Goal: Task Accomplishment & Management: Complete application form

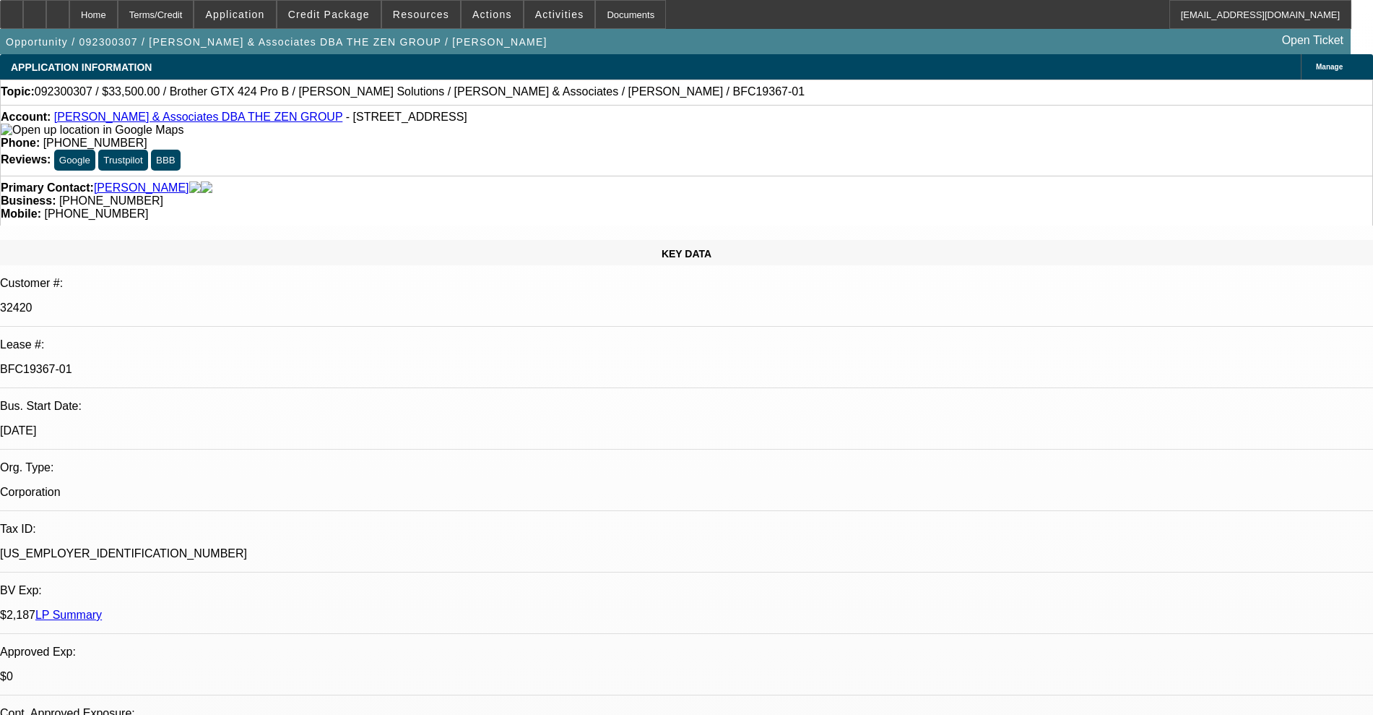
select select "0"
select select "0.1"
select select "4"
select select "0"
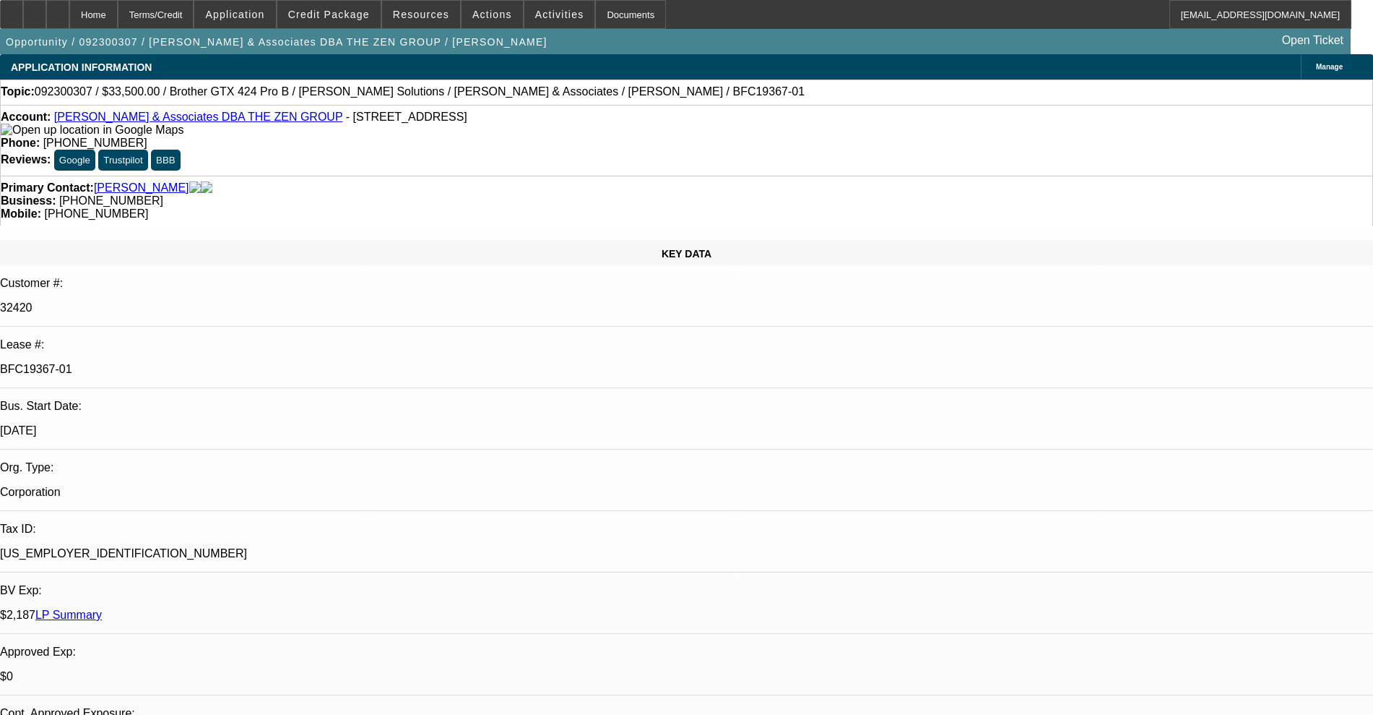
select select "0"
select select "0.1"
select select "4"
select select "0"
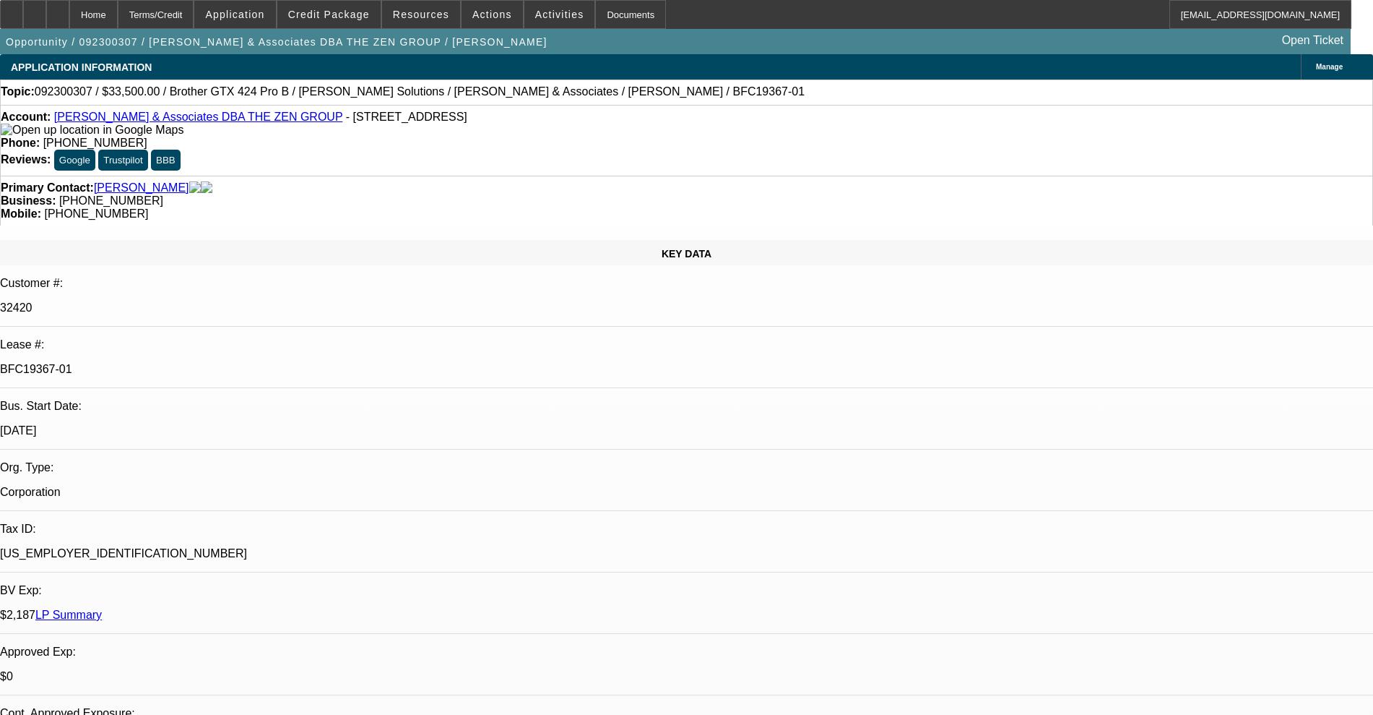
select select "0.1"
select select "4"
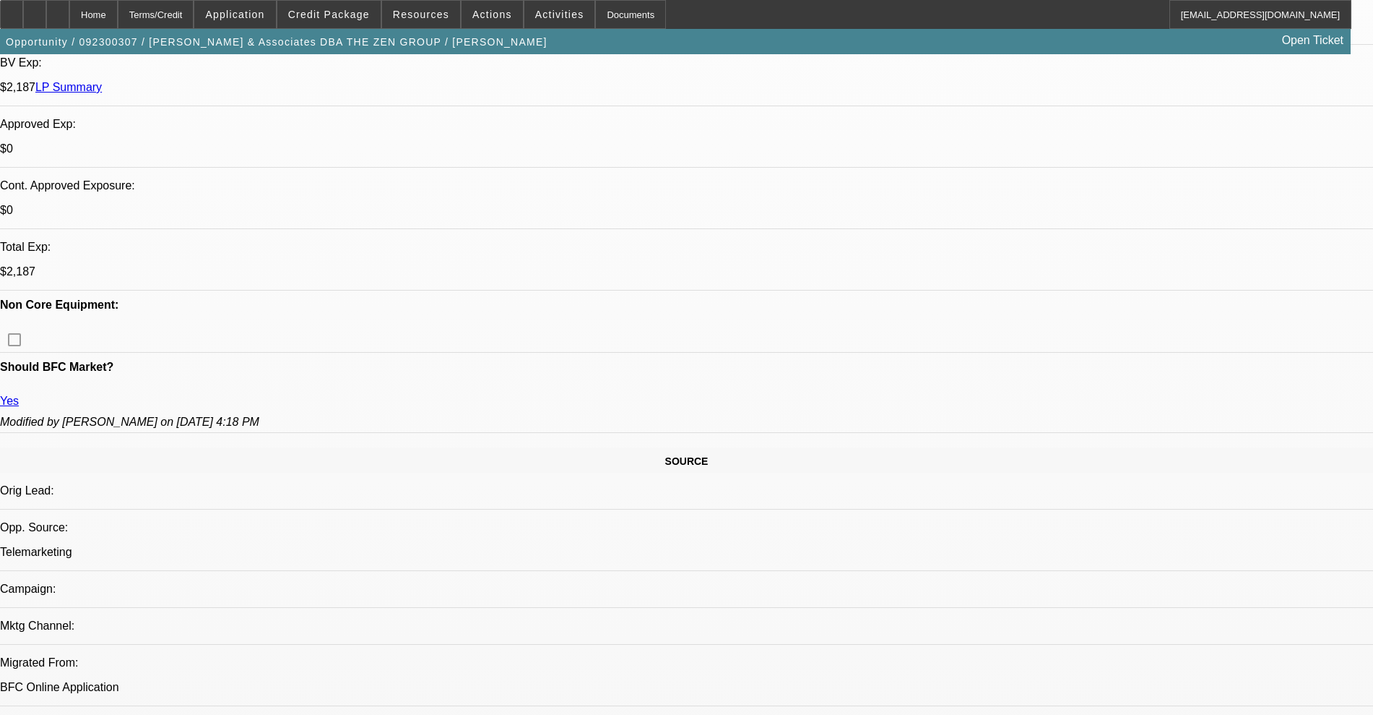
scroll to position [452, 0]
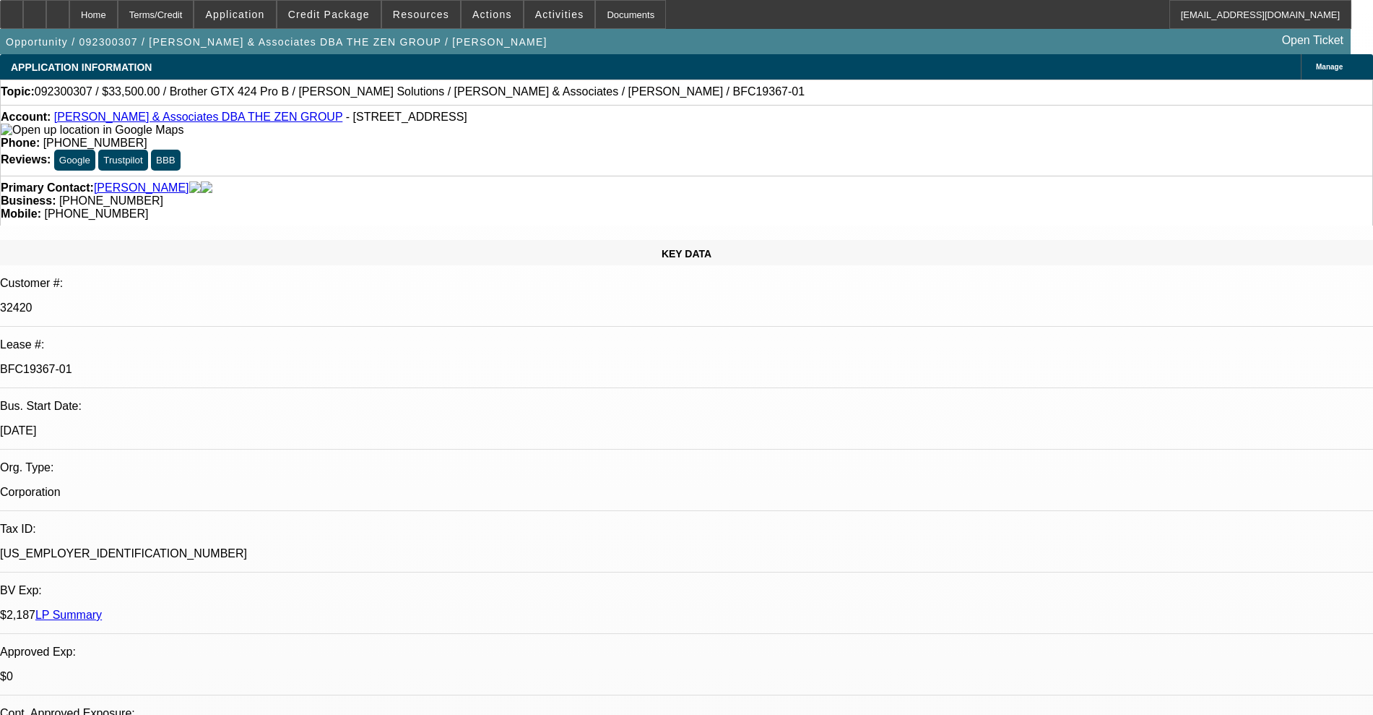
scroll to position [0, 0]
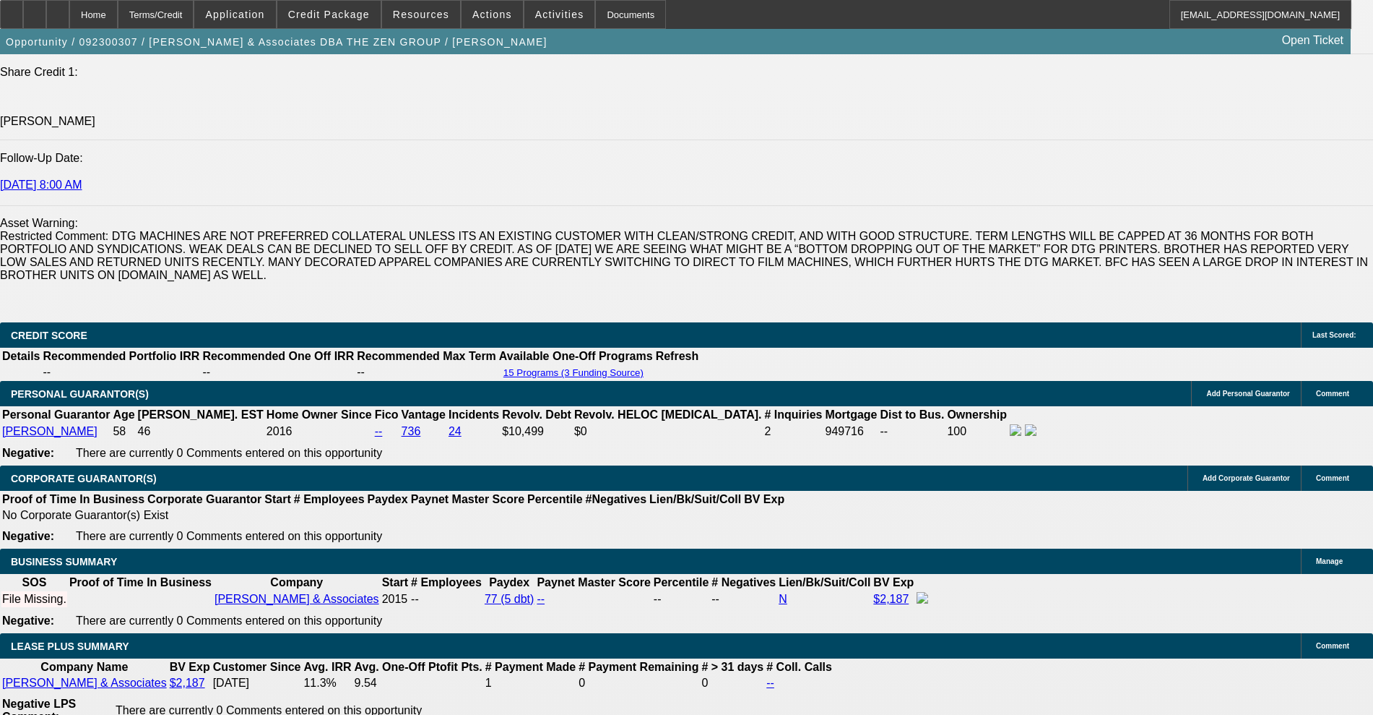
scroll to position [2258, 0]
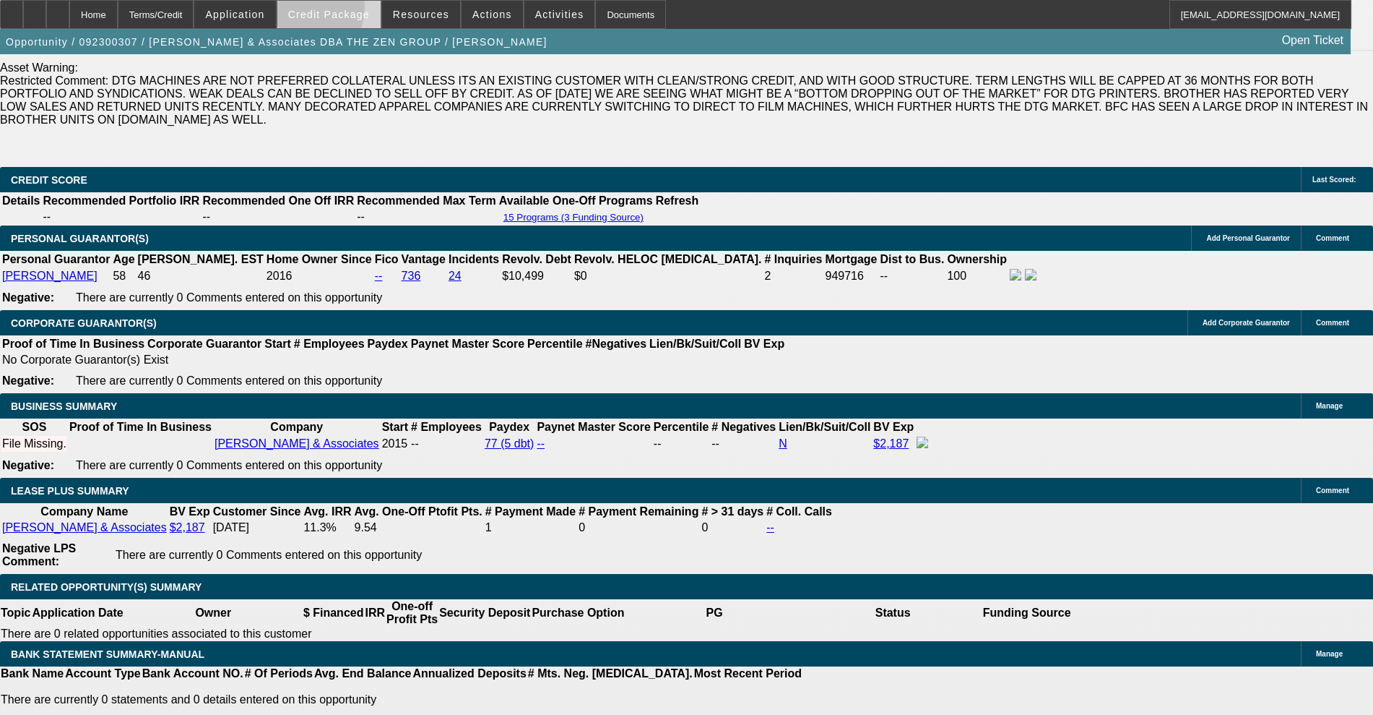
click at [325, 11] on span "Credit Package" at bounding box center [329, 15] width 82 height 12
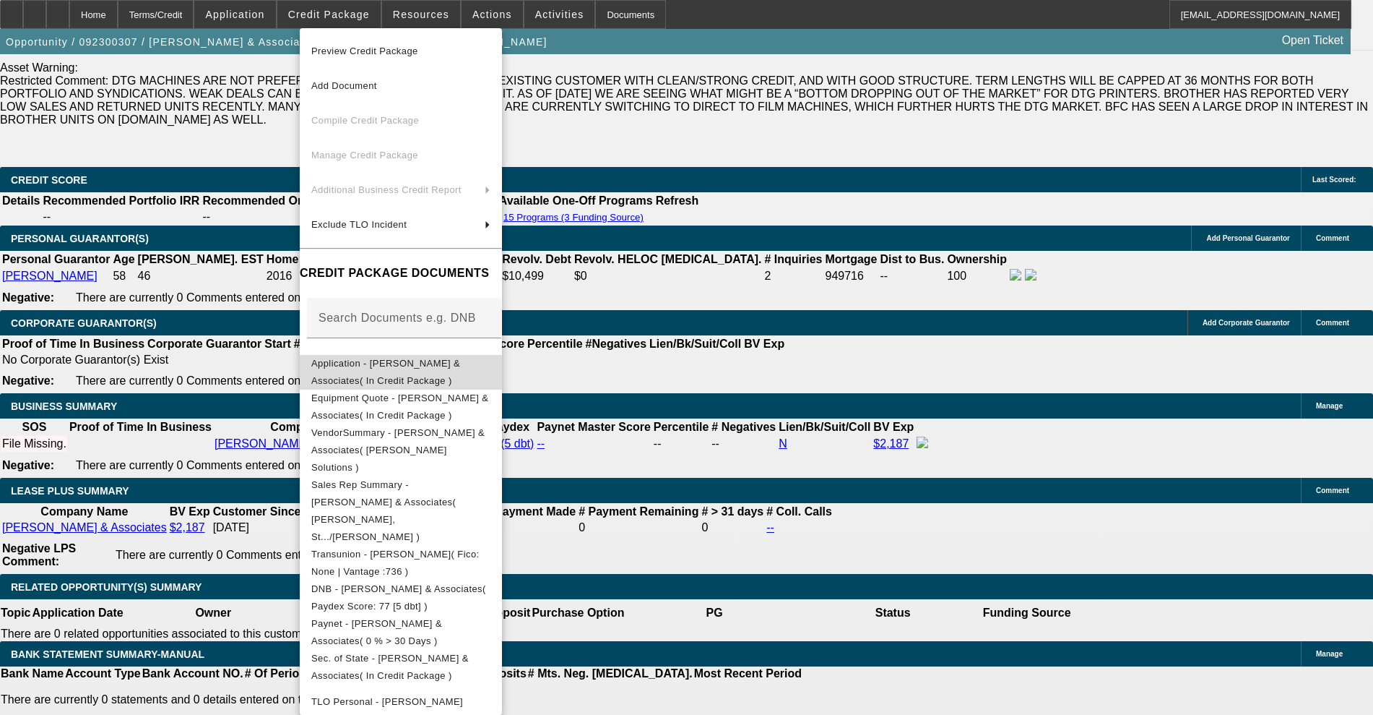
click at [395, 365] on span "Application - Shinn & Associates( In Credit Package )" at bounding box center [385, 372] width 149 height 28
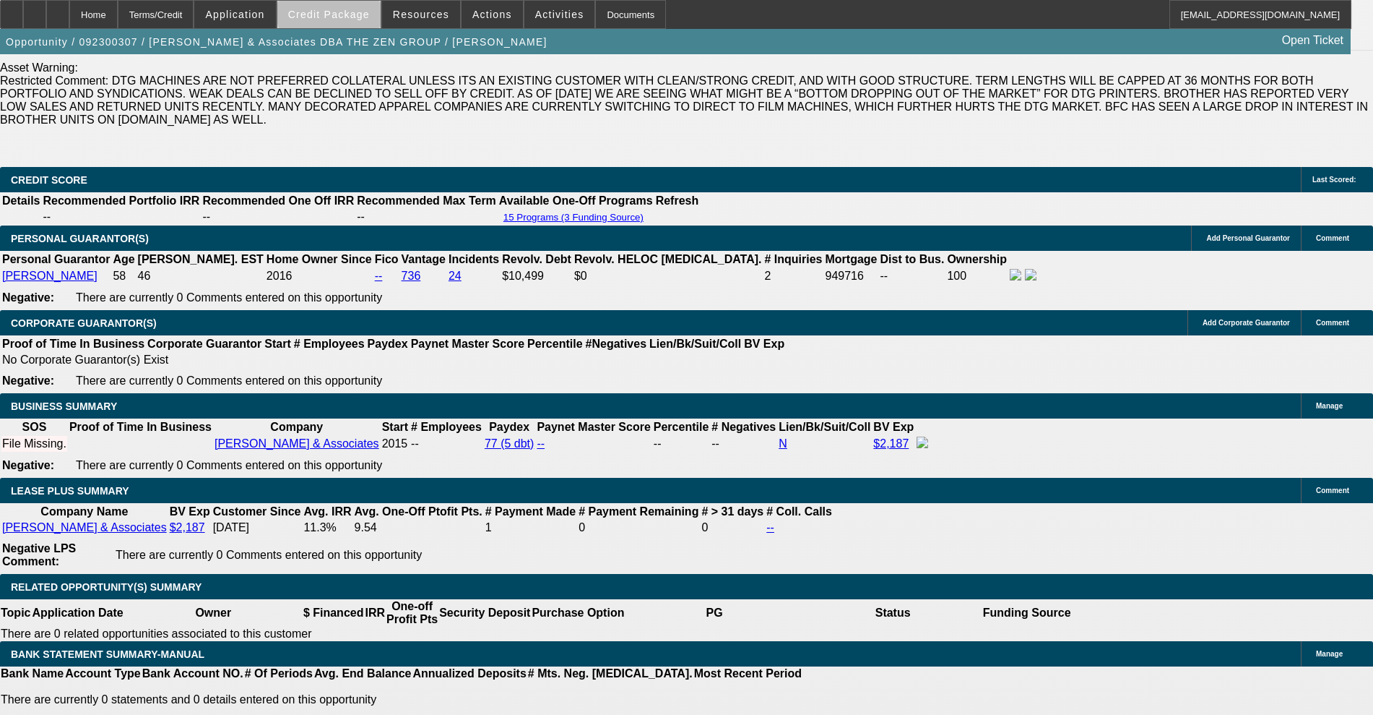
click at [370, 12] on span "Credit Package" at bounding box center [329, 15] width 82 height 12
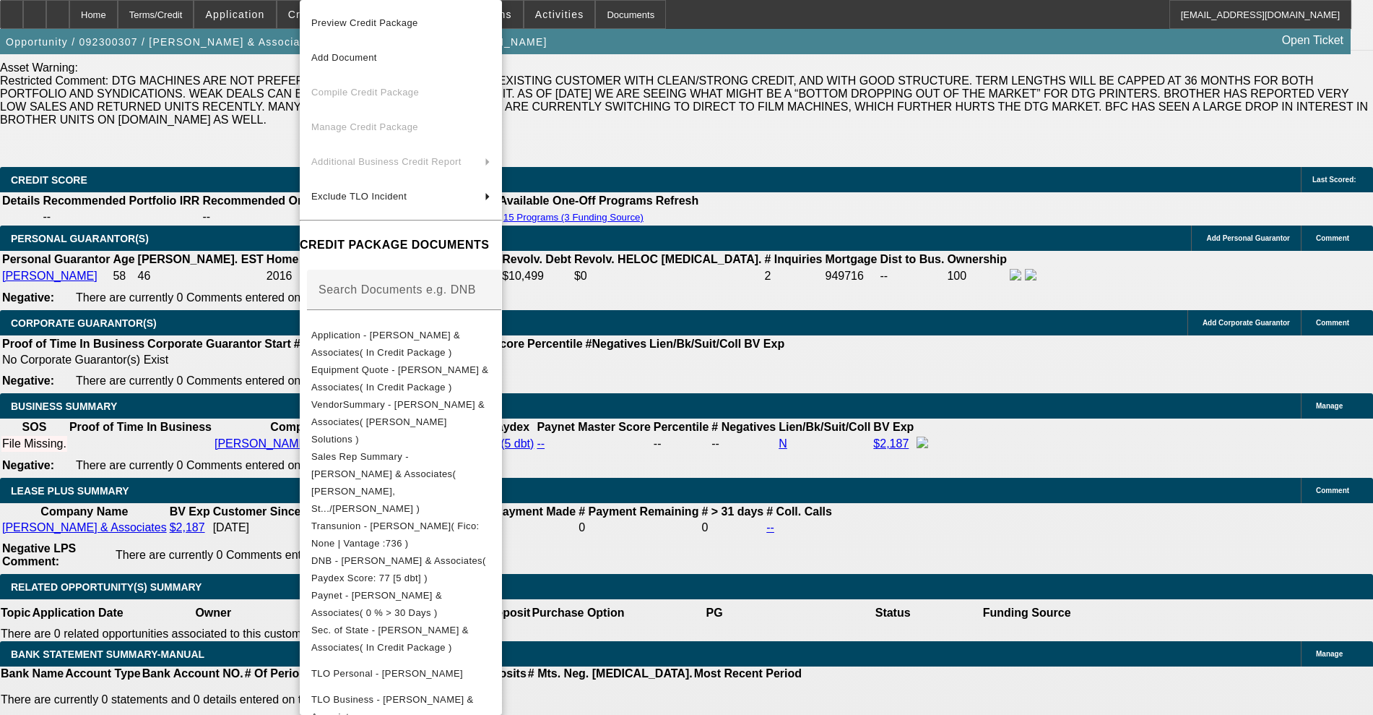
scroll to position [98, 0]
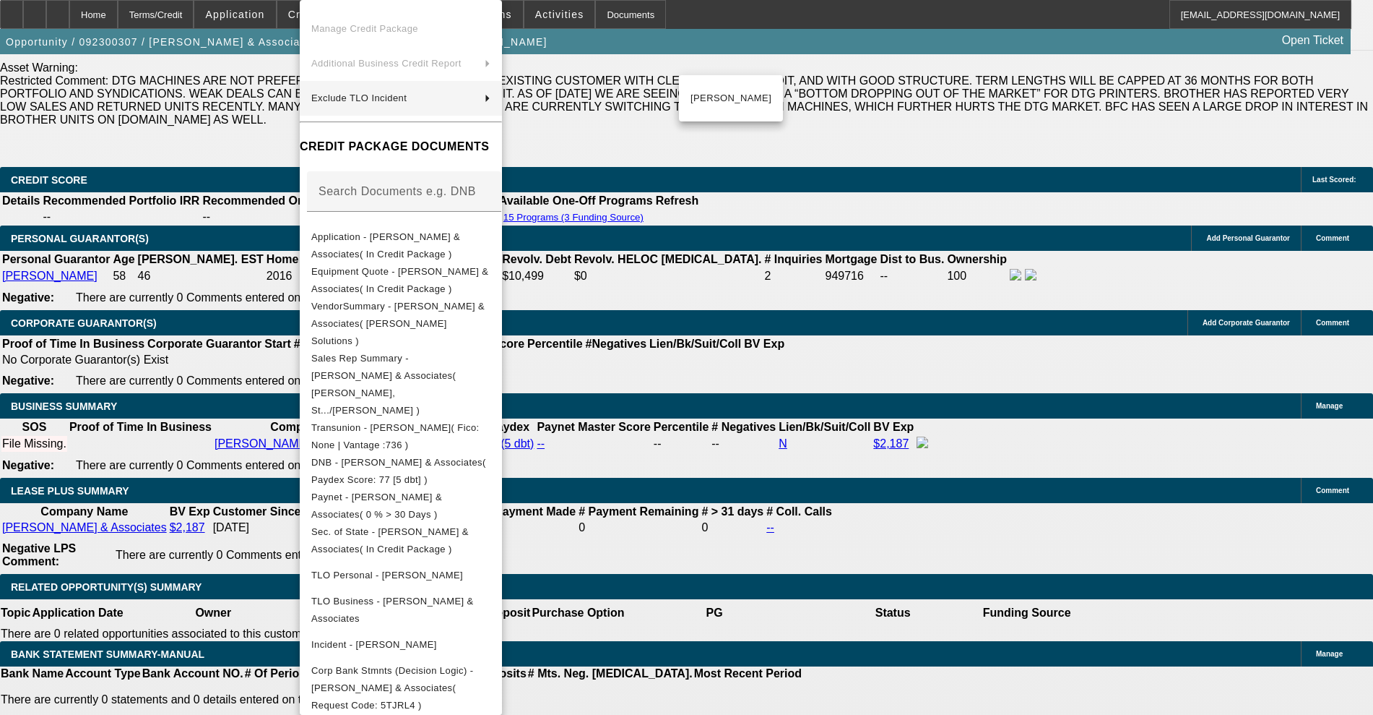
click at [122, 232] on div at bounding box center [686, 357] width 1373 height 715
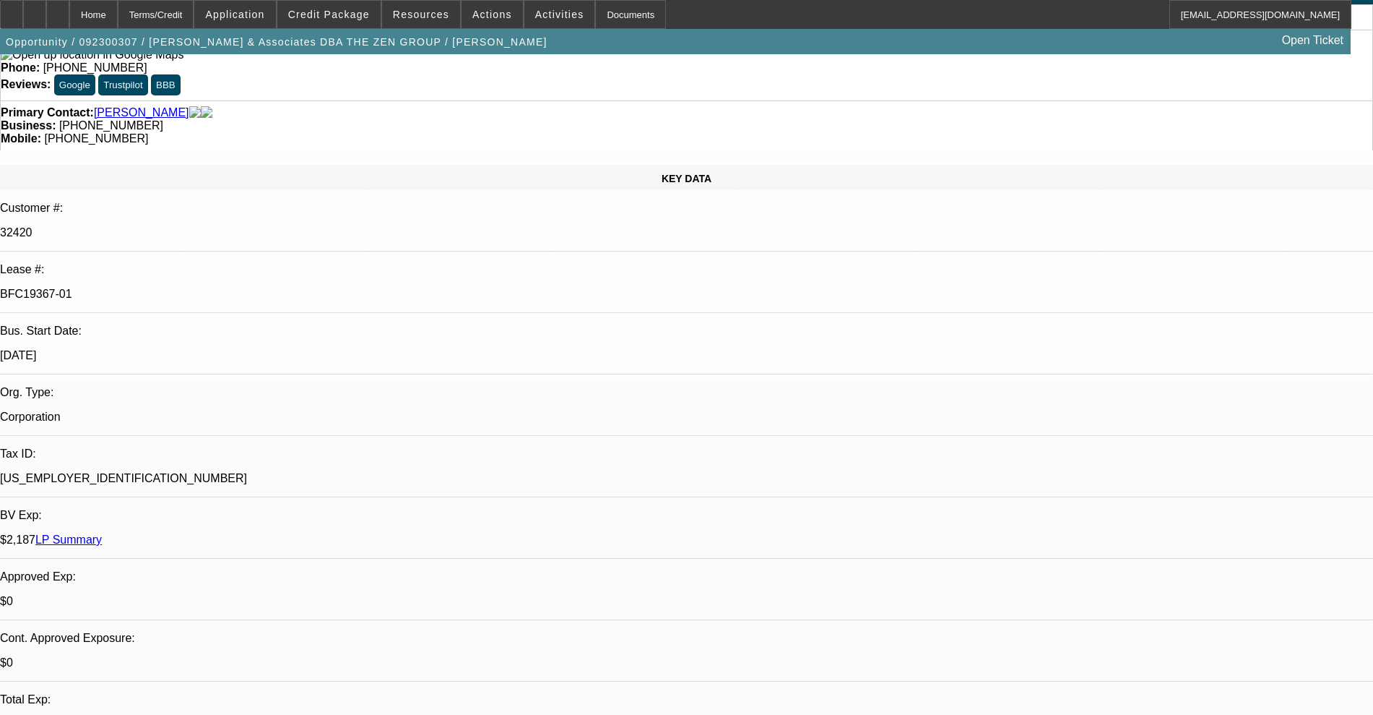
scroll to position [0, 0]
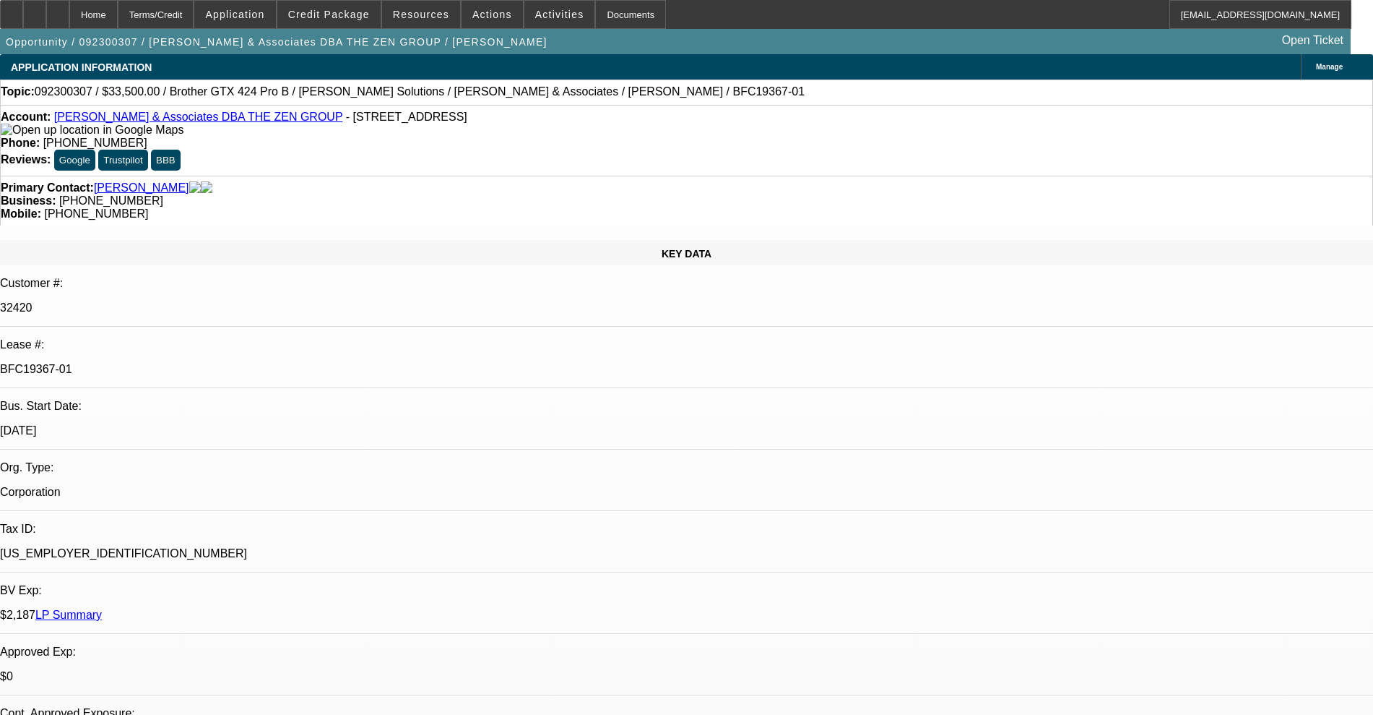
click at [125, 120] on link "Shinn & Associates DBA THE ZEN GROUP" at bounding box center [198, 117] width 289 height 12
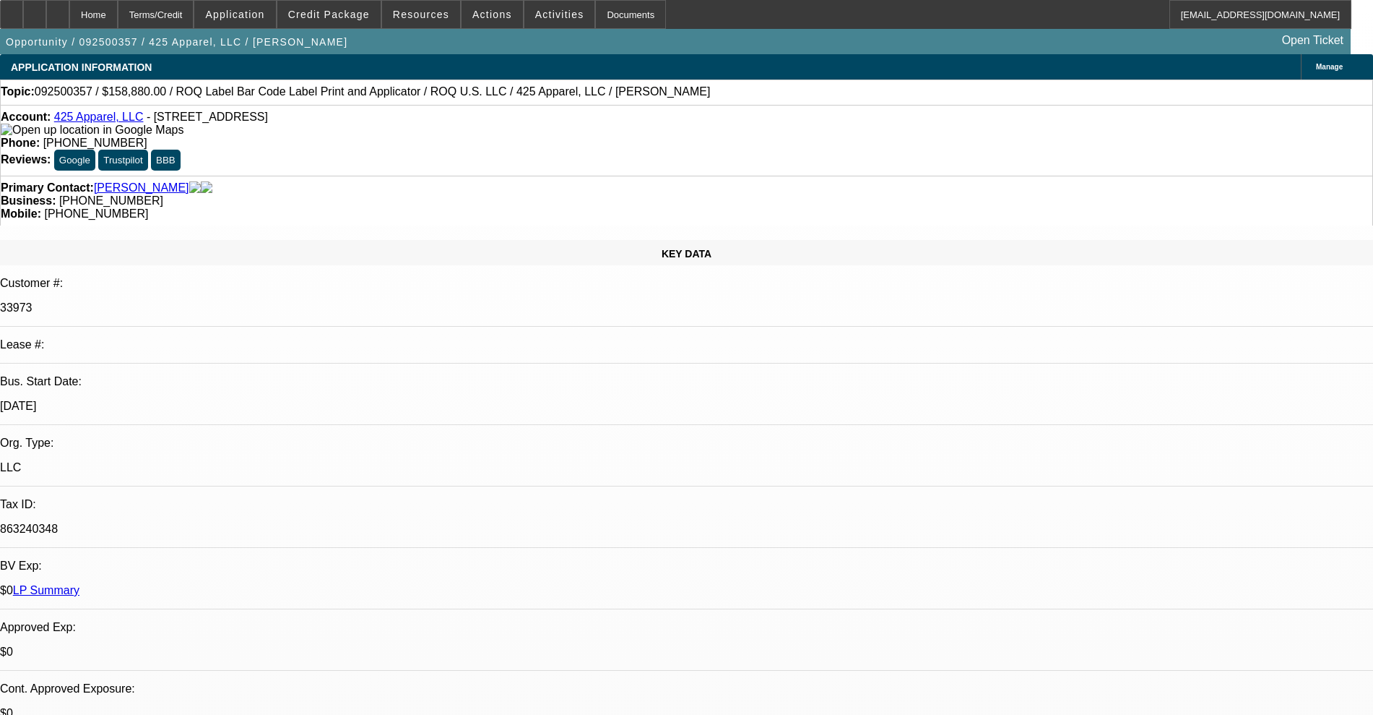
select select "0"
select select "2"
select select "0"
select select "6"
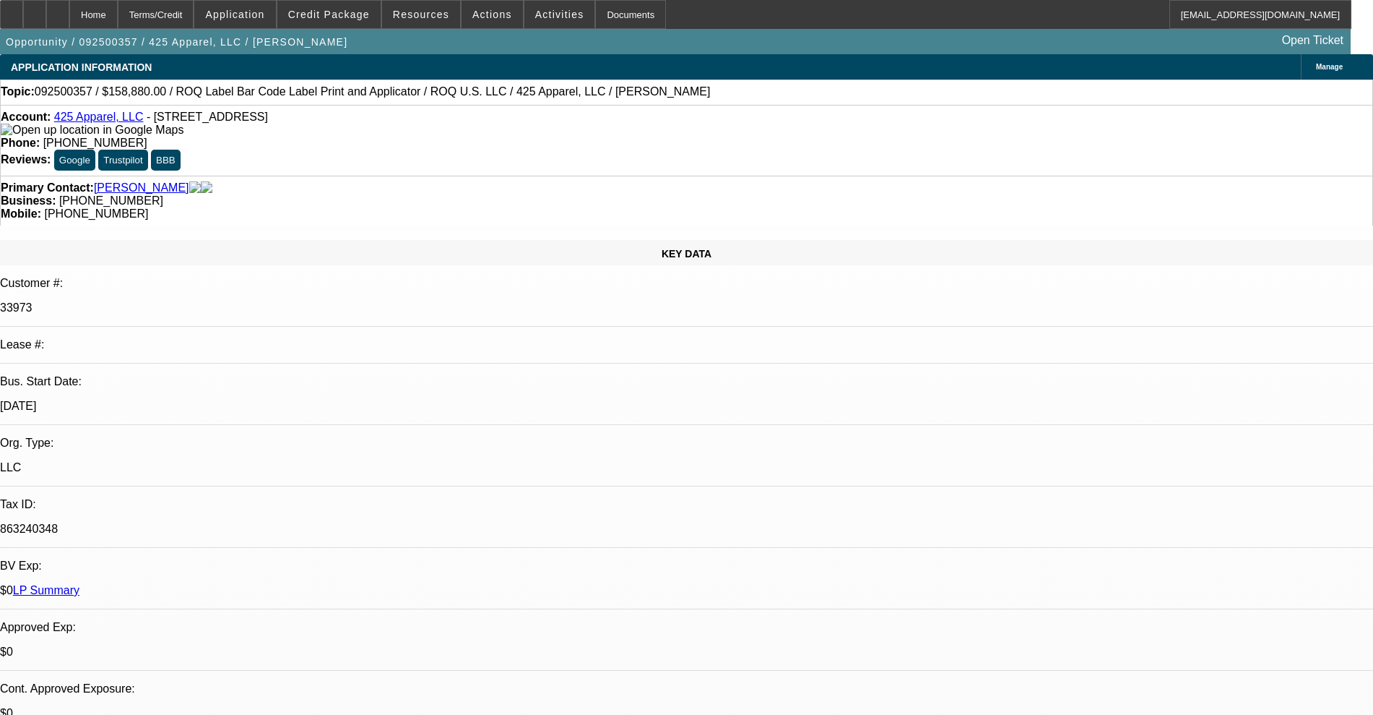
select select "0"
select select "2"
select select "0"
select select "6"
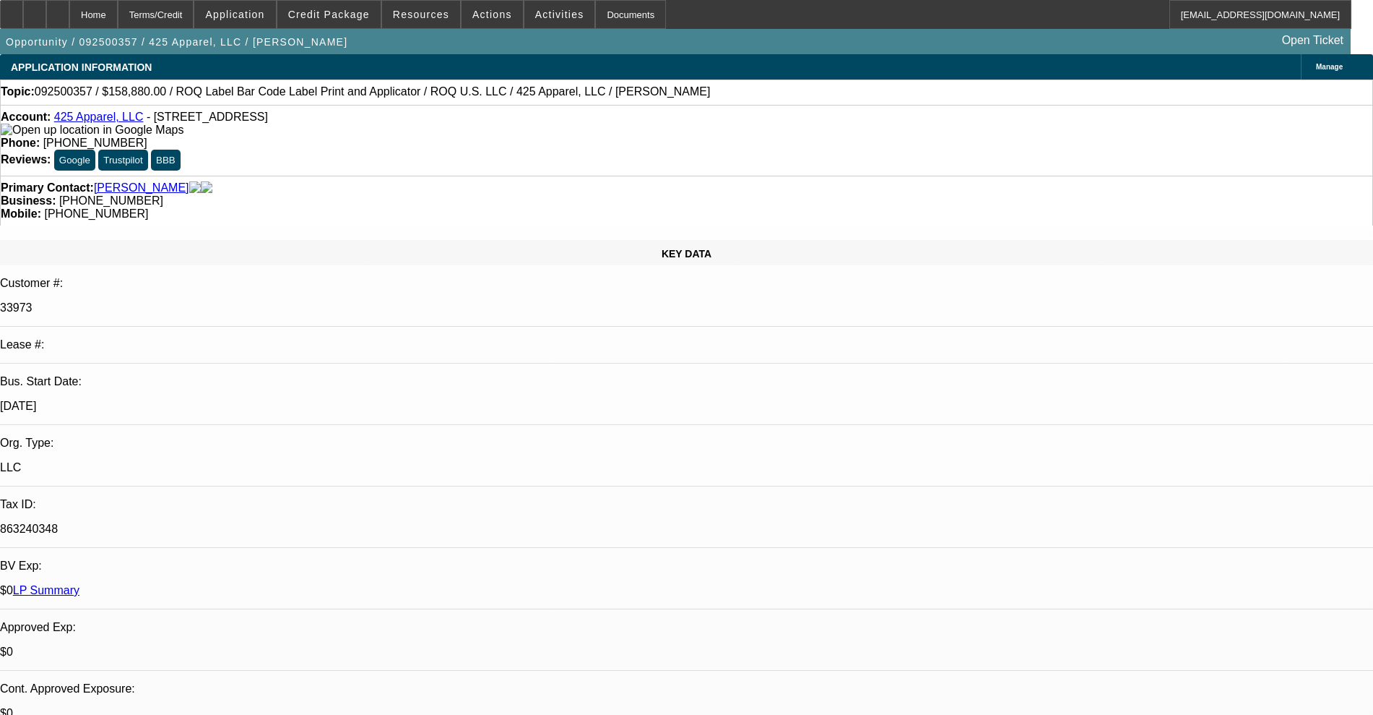
select select "0"
select select "2"
select select "0"
select select "6"
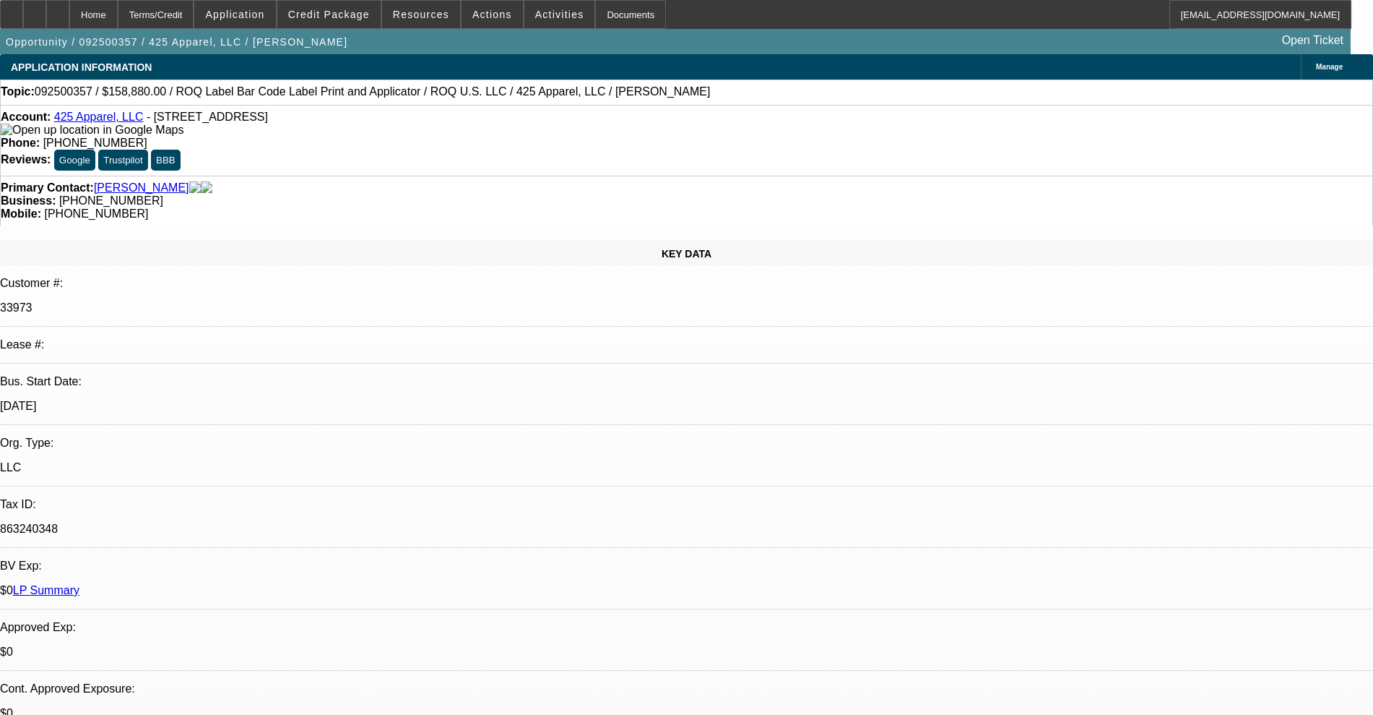
click at [108, 119] on link "425 Apparel, LLC" at bounding box center [99, 117] width 90 height 12
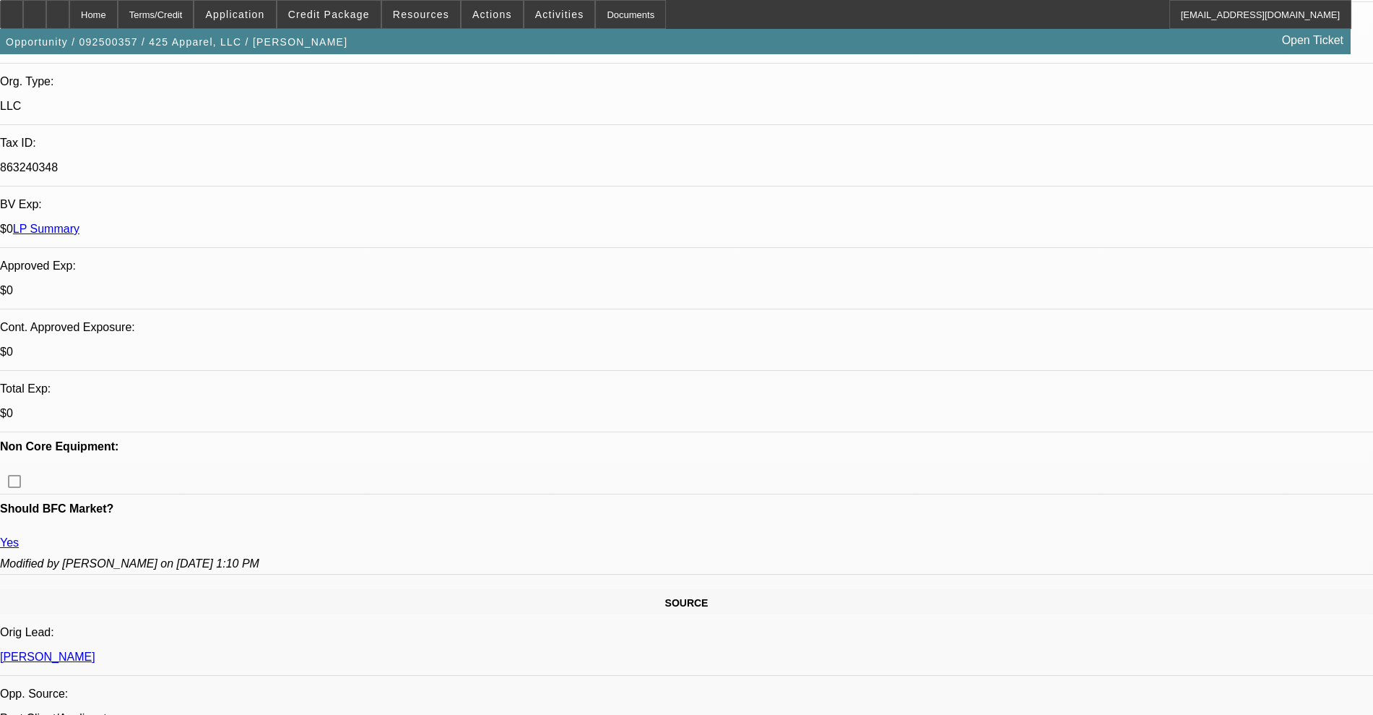
scroll to position [723, 0]
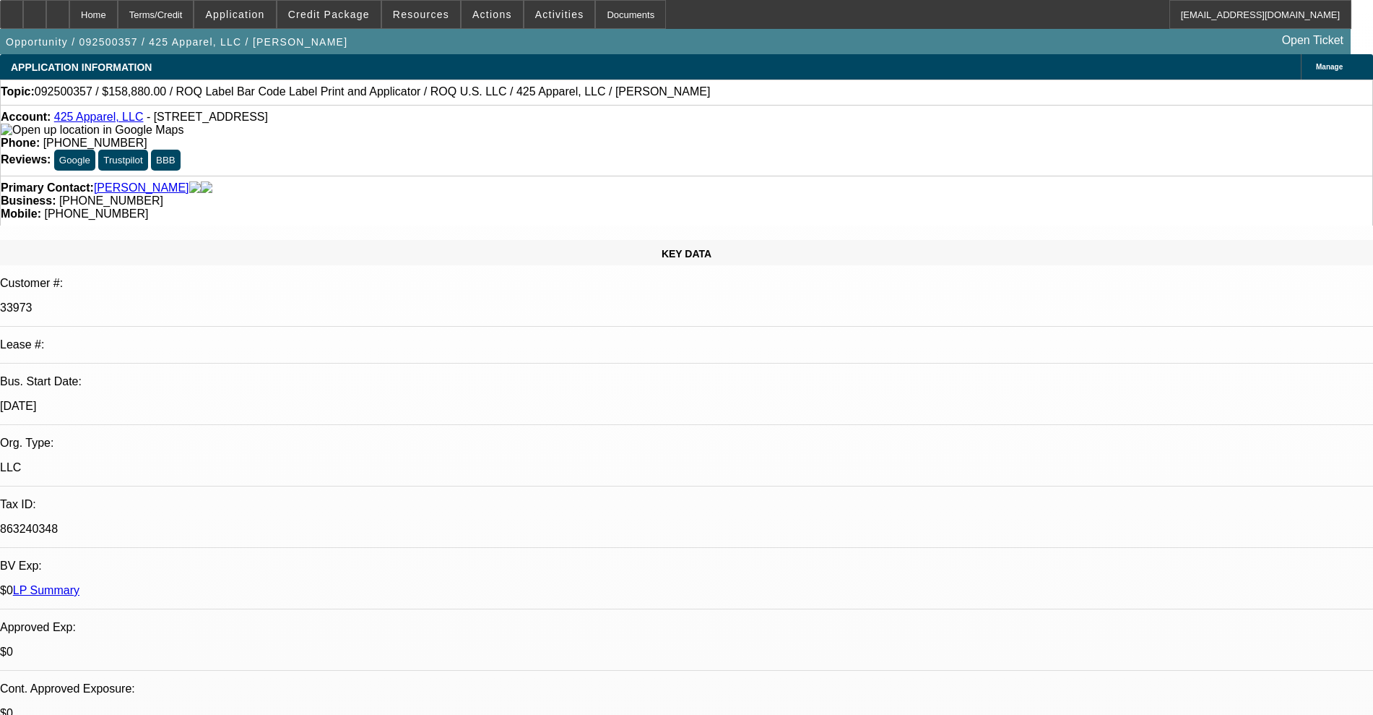
select select "0"
select select "2"
select select "0"
select select "6"
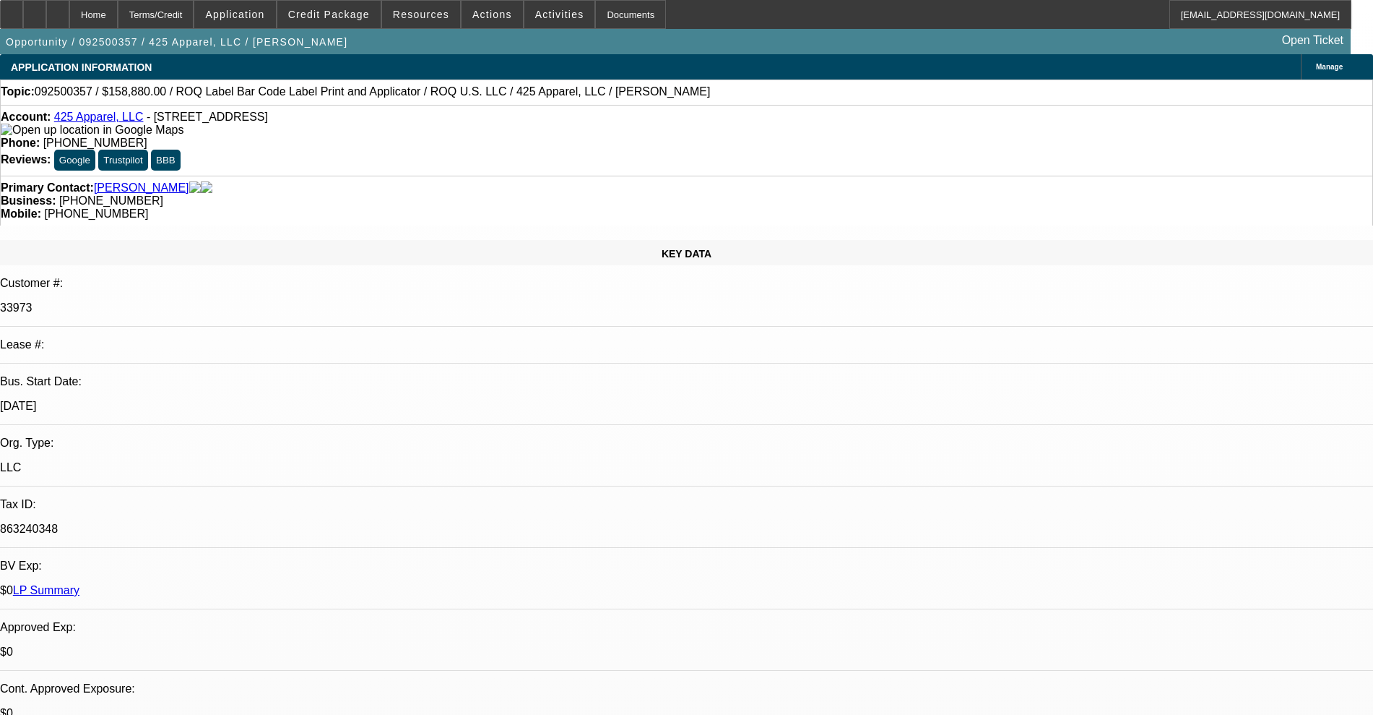
select select "0"
select select "2"
select select "0"
select select "6"
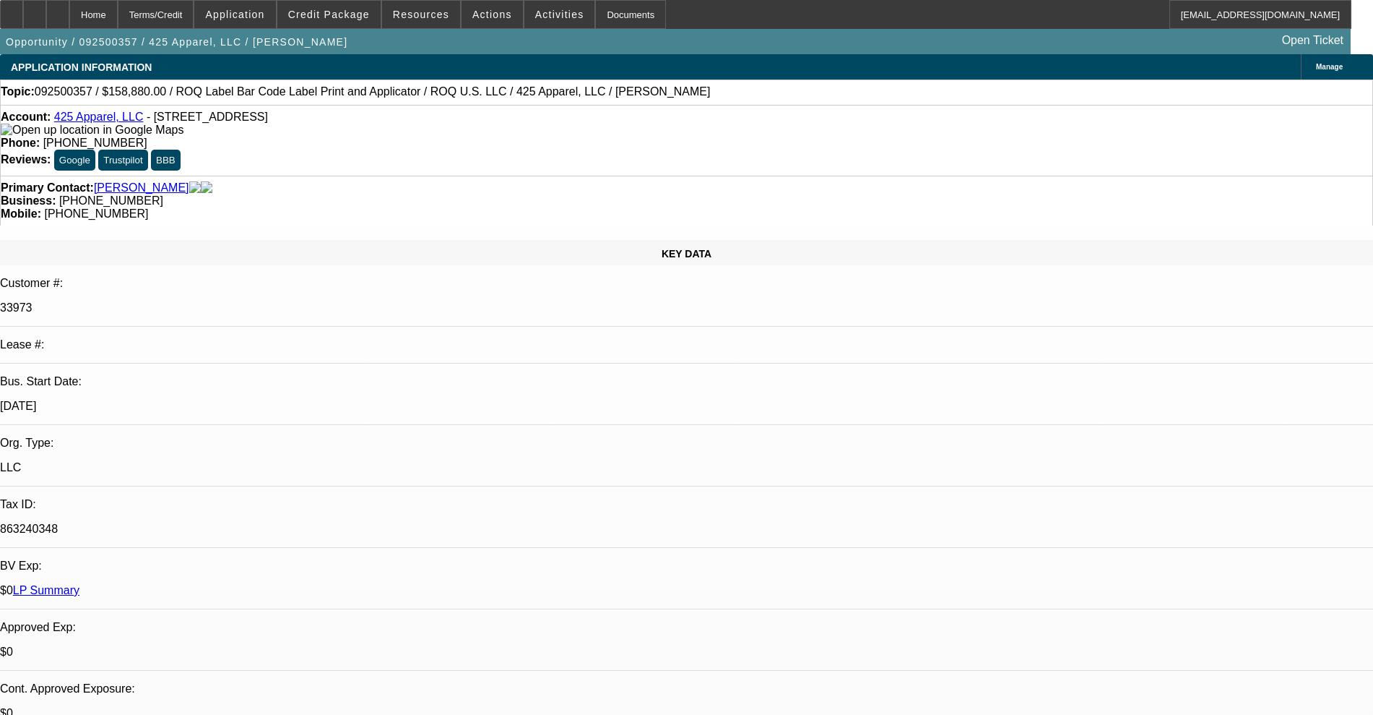
select select "0"
select select "2"
select select "0"
select select "6"
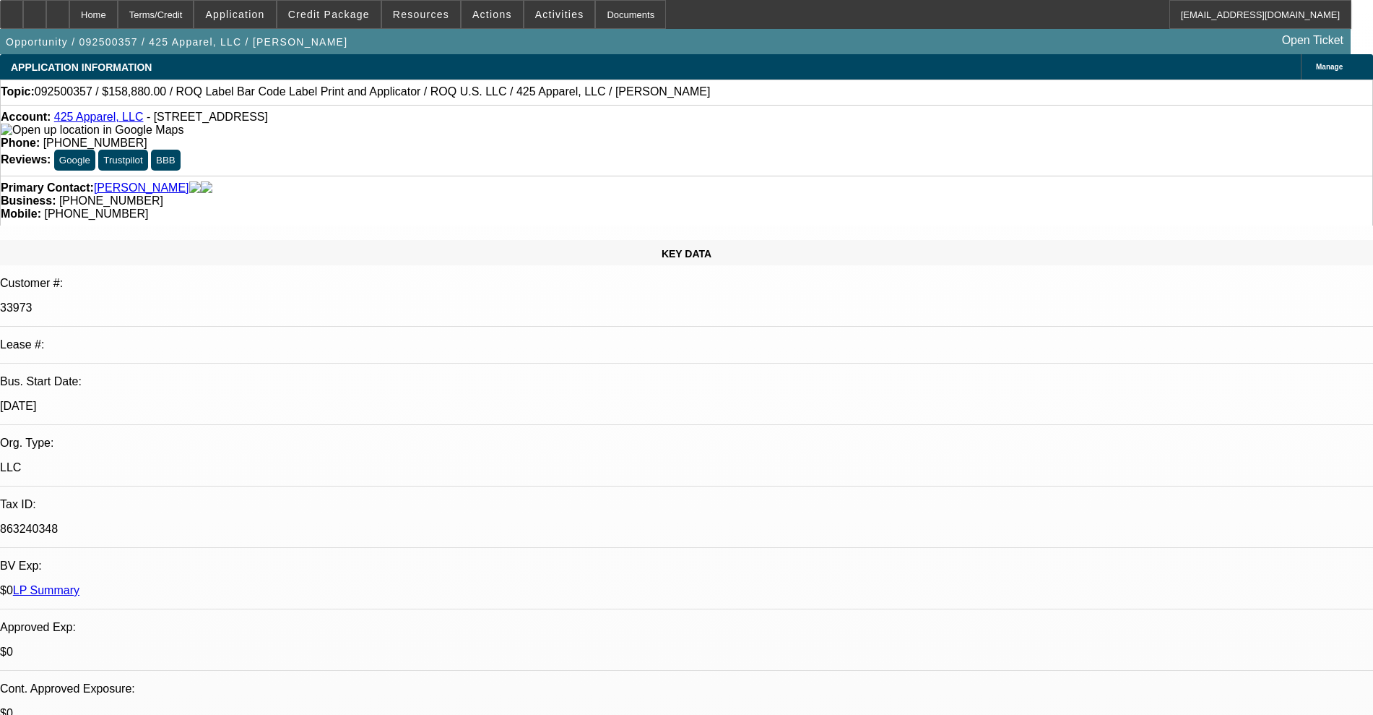
click at [78, 123] on link "425 Apparel, LLC" at bounding box center [99, 117] width 90 height 12
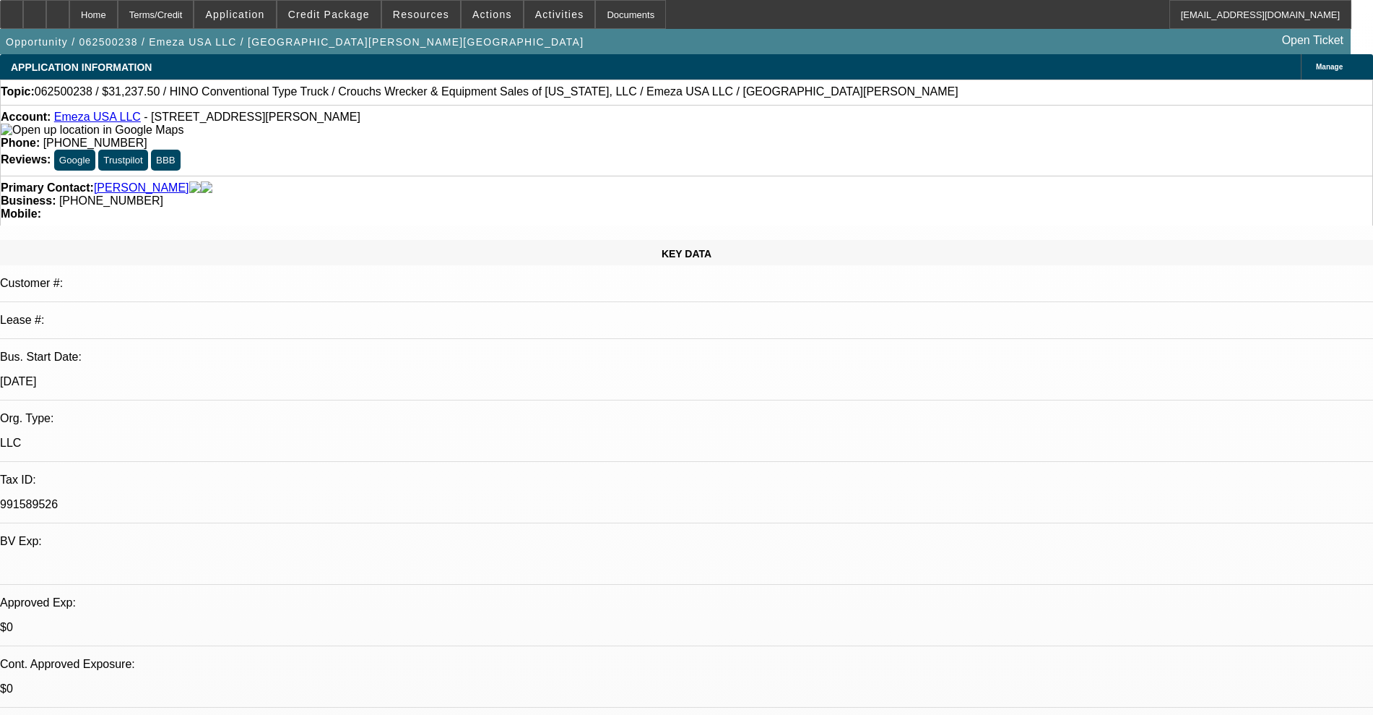
select select "0.15"
select select "0"
select select "0.1"
select select "4"
select select "0.15"
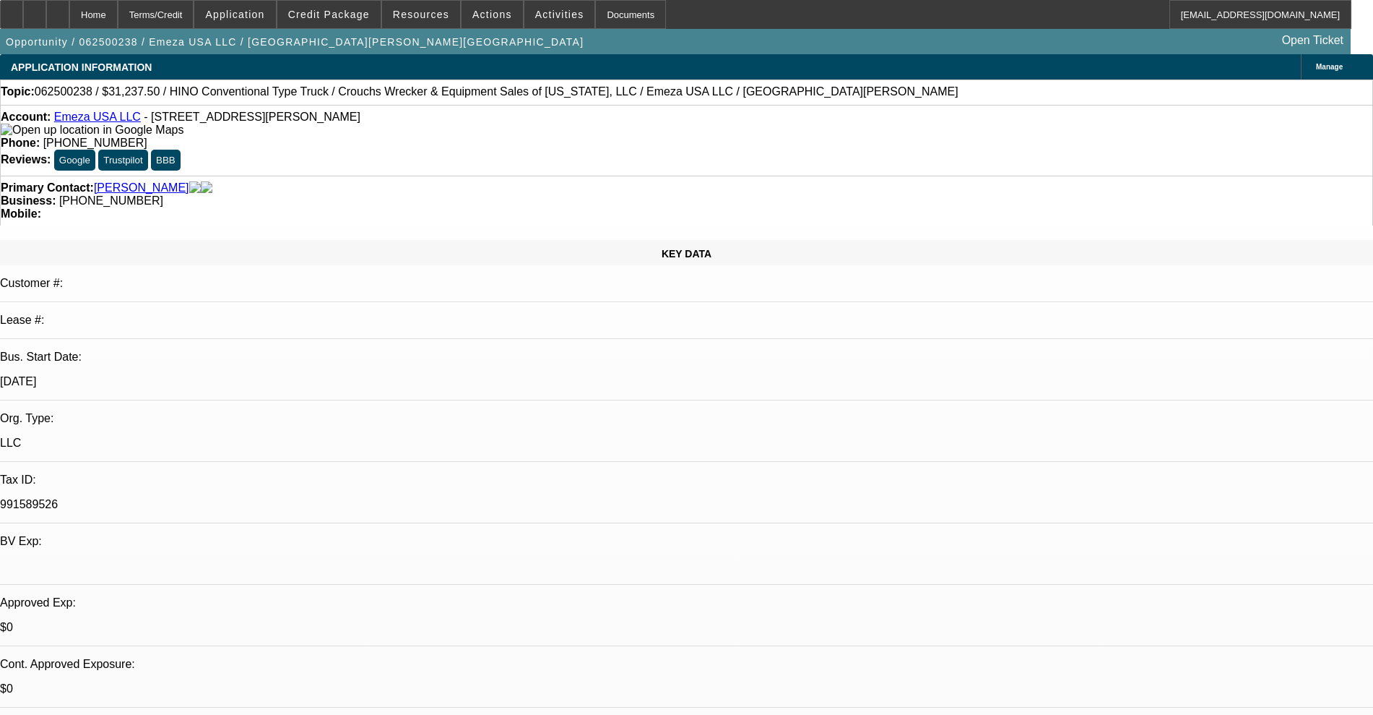
select select "0"
select select "0.1"
select select "4"
select select "0.15"
select select "2"
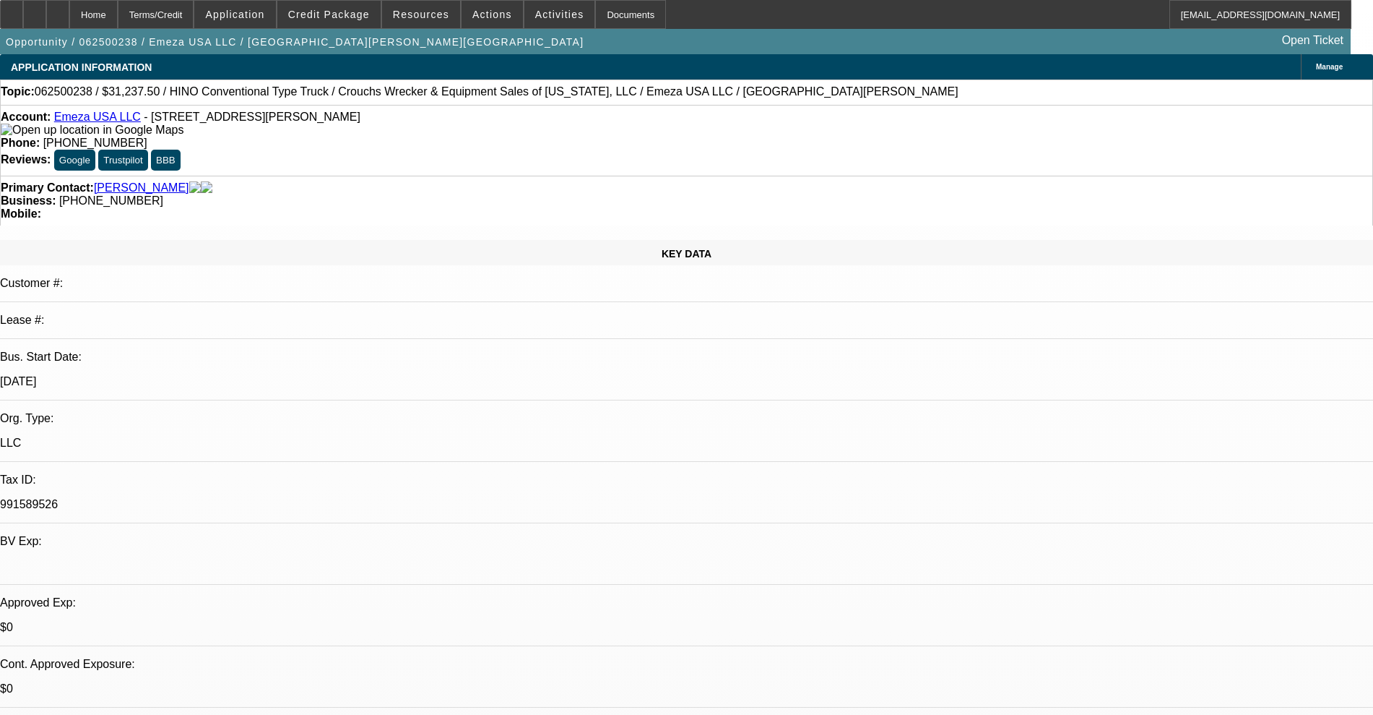
select select "2"
select select "0.1"
select select "4"
select select "0.15"
select select "2"
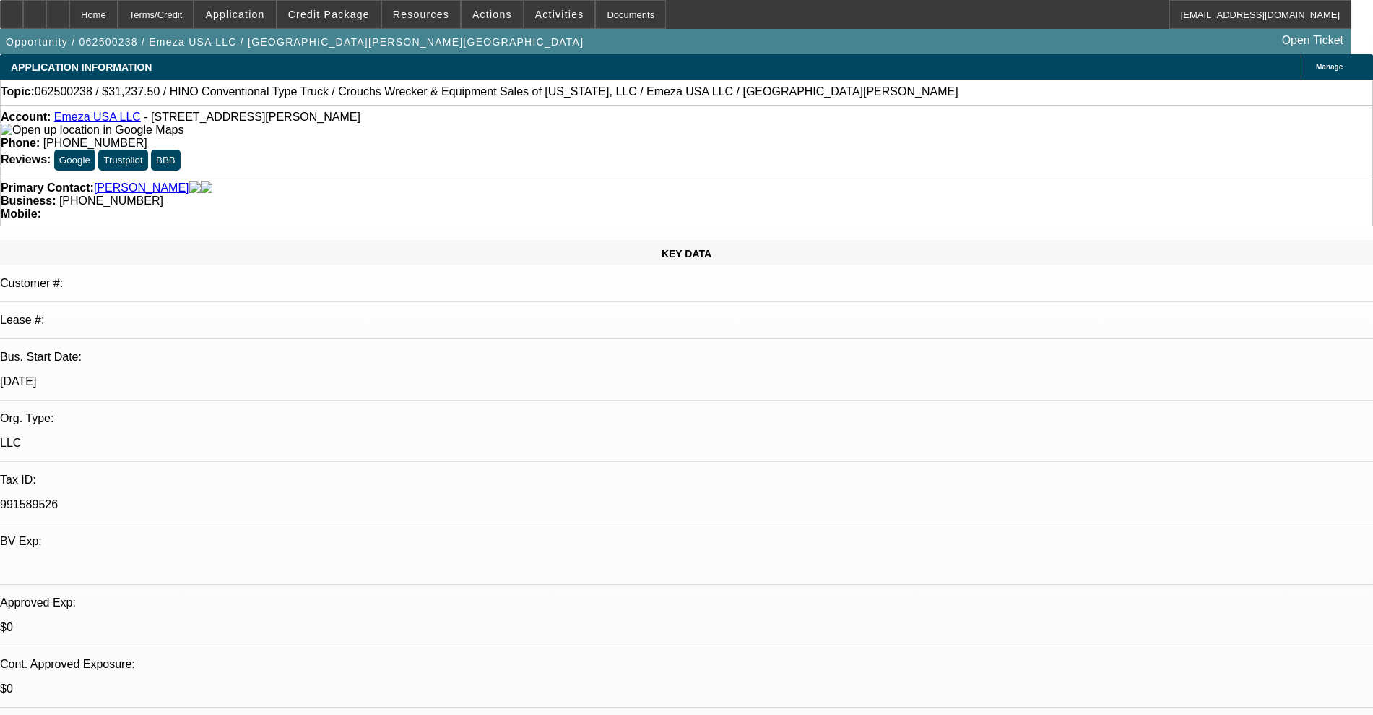
select select "2"
select select "0.1"
select select "4"
click at [477, 16] on span "Actions" at bounding box center [493, 15] width 40 height 12
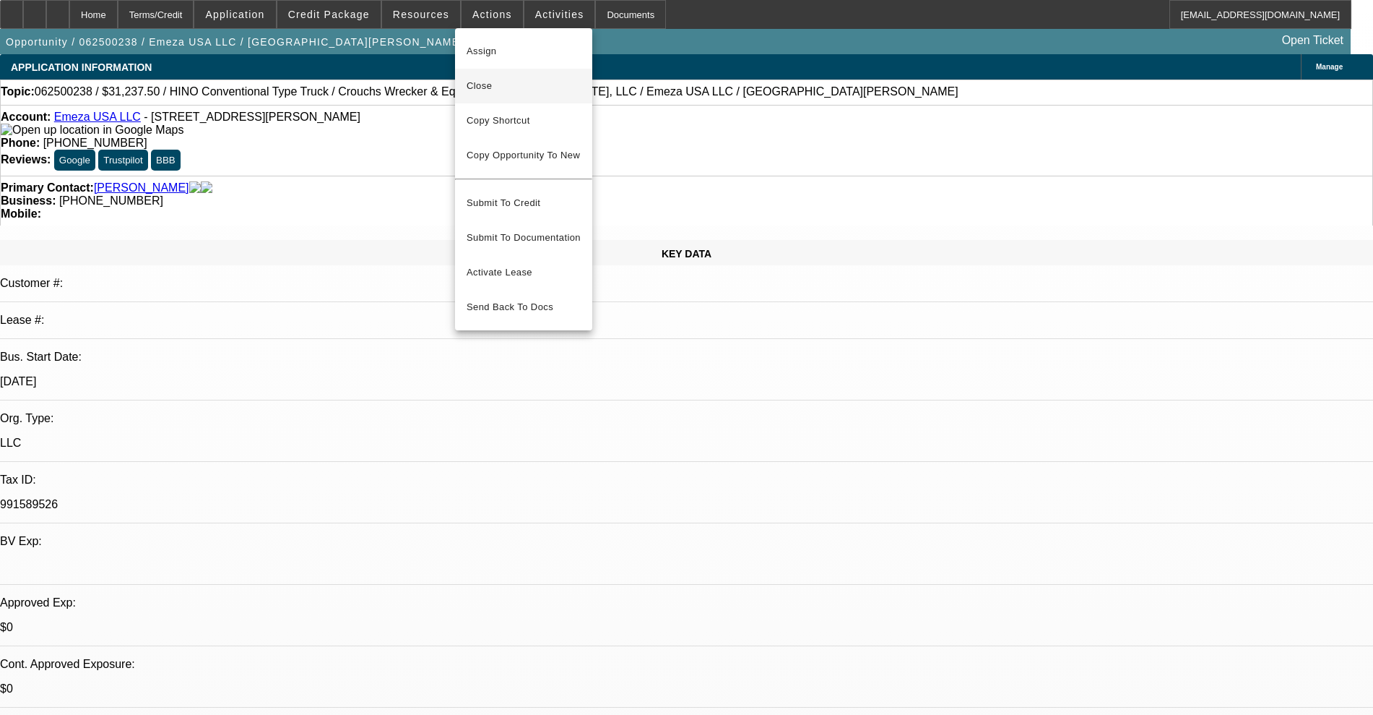
click at [491, 72] on button "Close" at bounding box center [523, 86] width 137 height 35
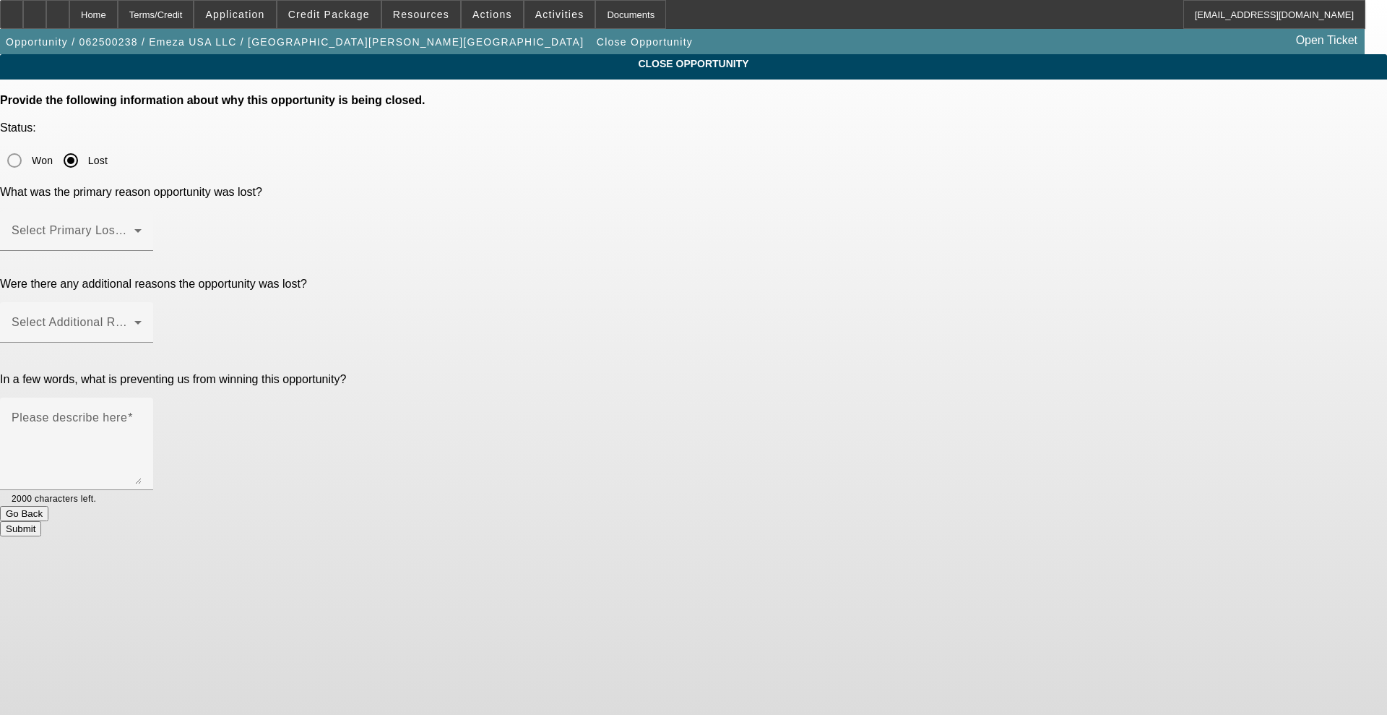
click at [153, 251] on div at bounding box center [76, 259] width 153 height 16
click at [134, 228] on span at bounding box center [73, 236] width 123 height 17
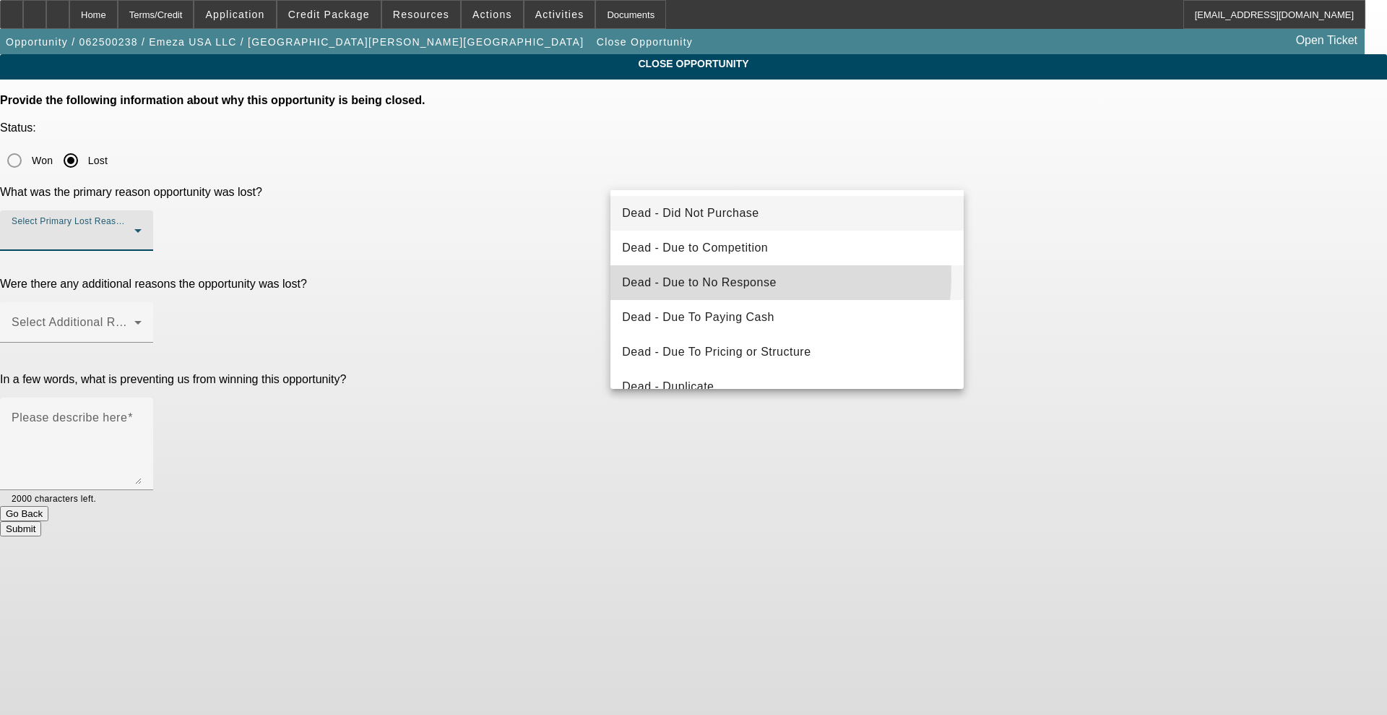
click at [724, 275] on span "Dead - Due to No Response" at bounding box center [699, 282] width 155 height 17
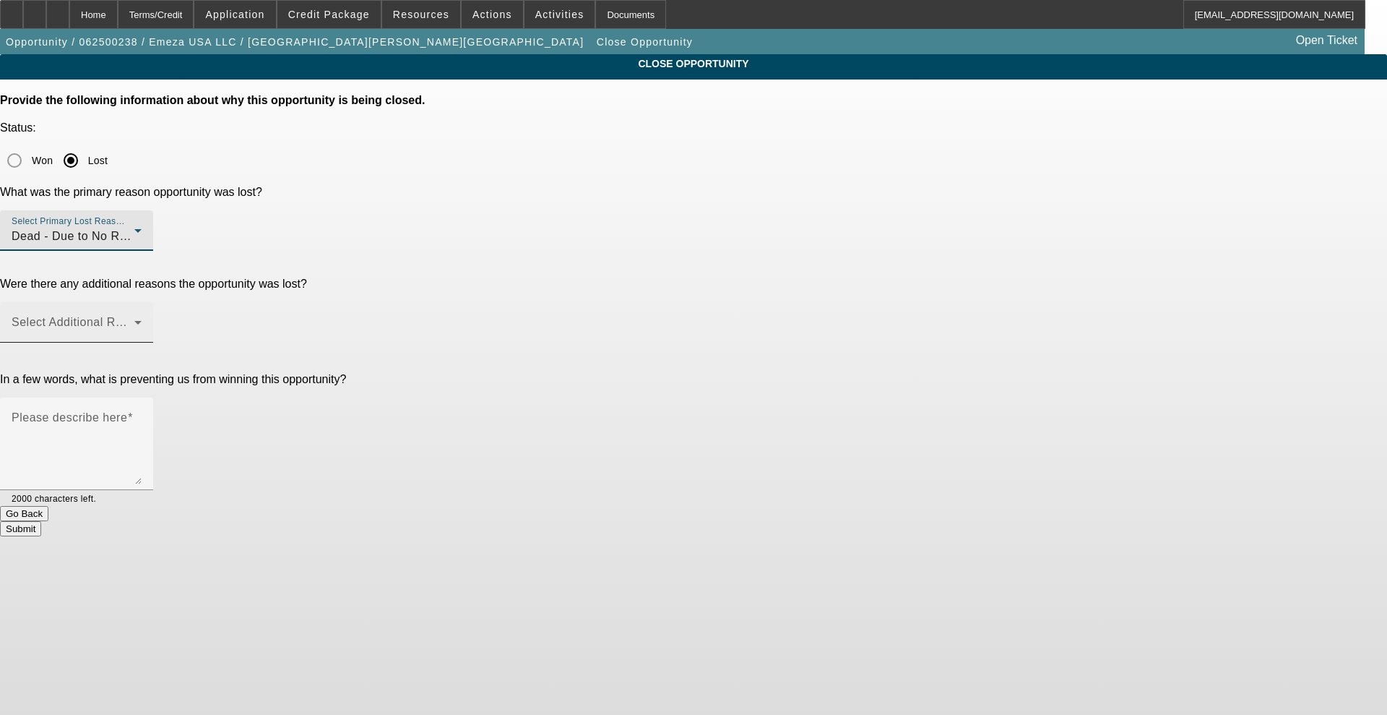
click at [142, 302] on div "Select Additional Reasons" at bounding box center [77, 322] width 130 height 40
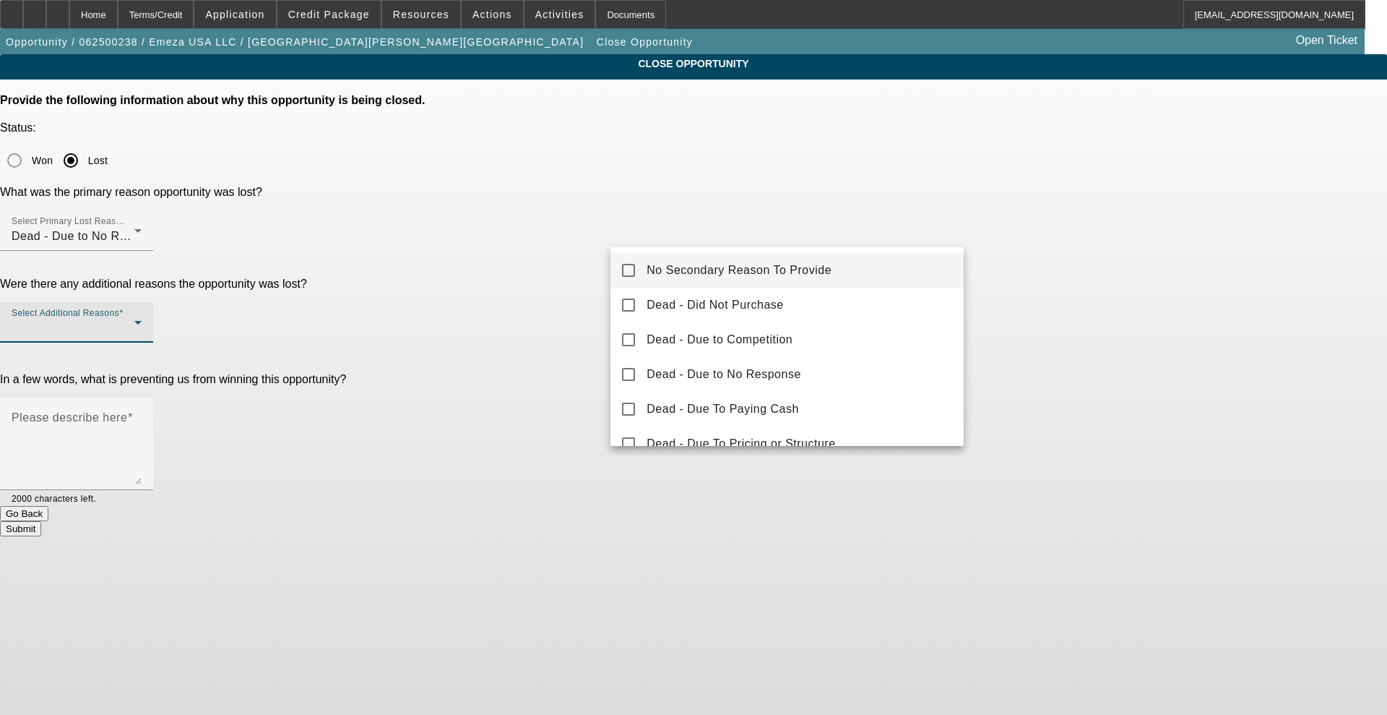
click at [694, 274] on span "No Secondary Reason To Provide" at bounding box center [739, 270] width 185 height 17
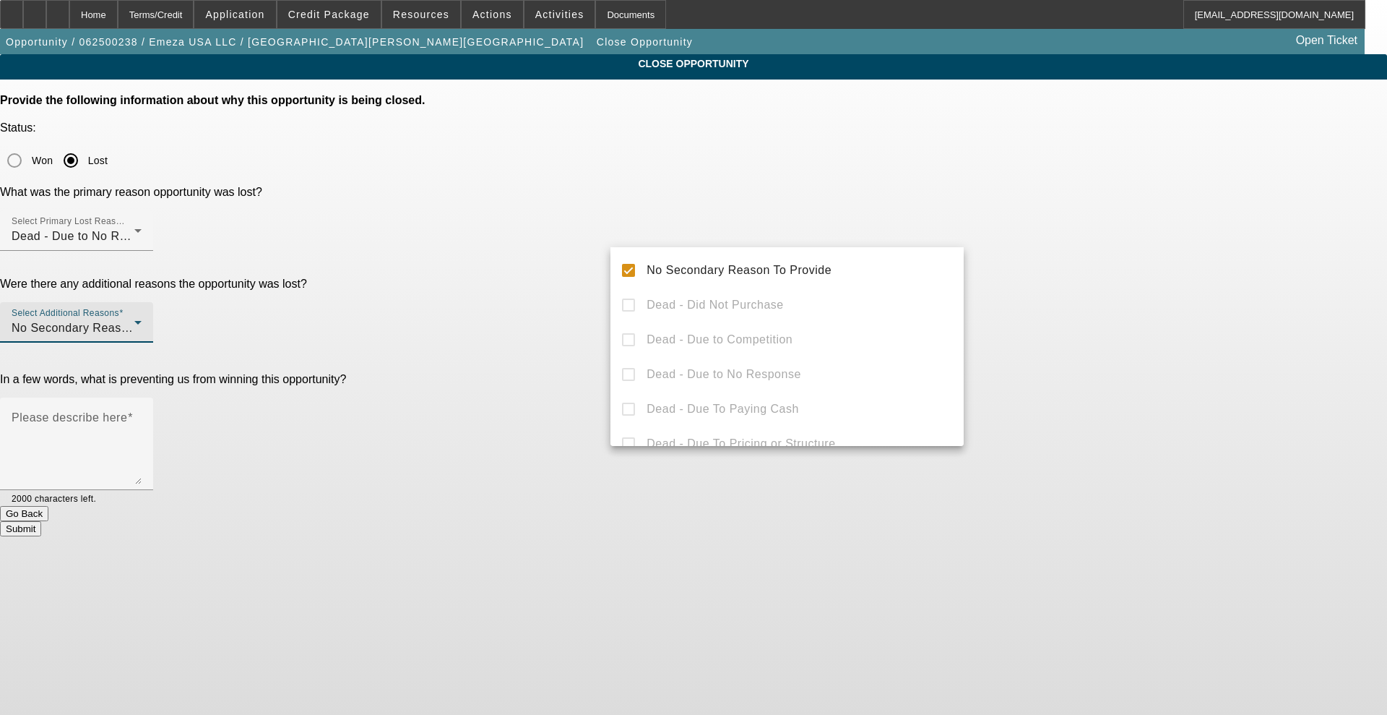
click at [551, 245] on div at bounding box center [693, 357] width 1387 height 715
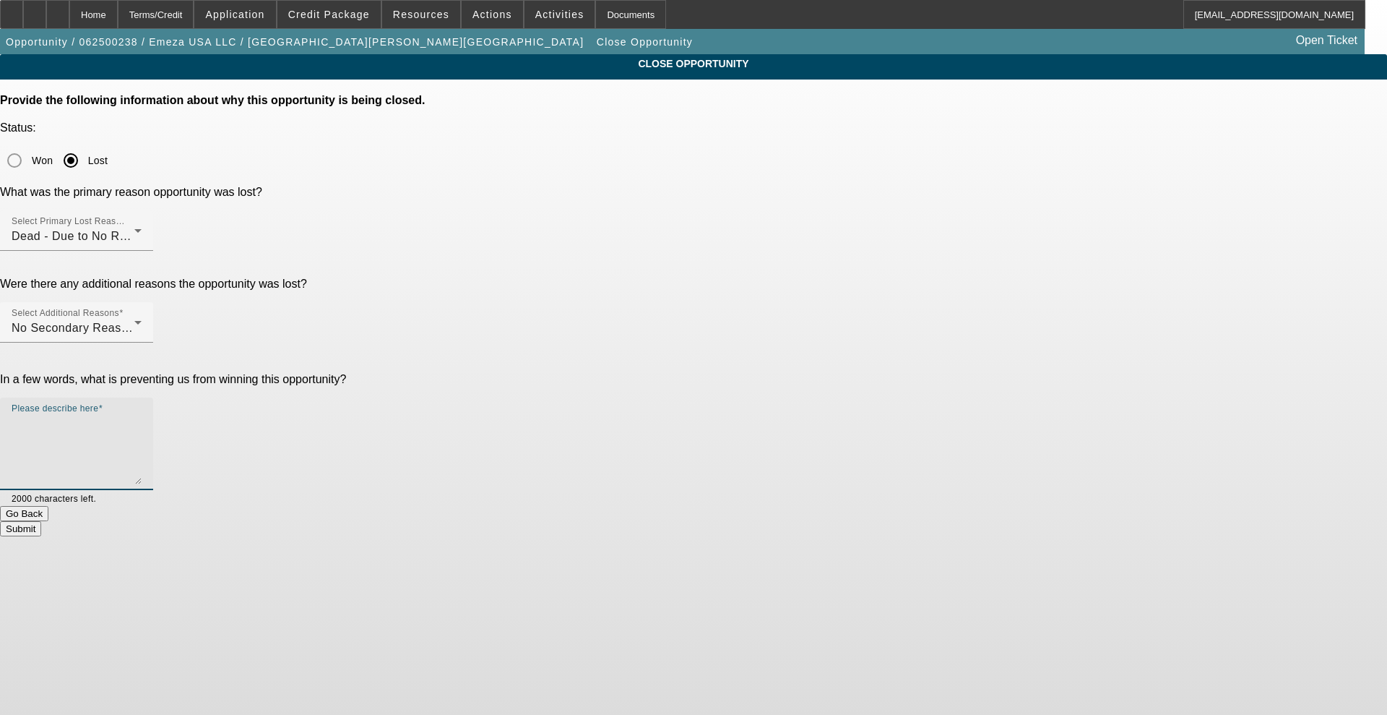
click at [142, 415] on textarea "Please describe here" at bounding box center [77, 449] width 130 height 69
type textarea "w"
type textarea "s"
type textarea "ghosted"
click at [41, 521] on button "Submit" at bounding box center [20, 528] width 41 height 15
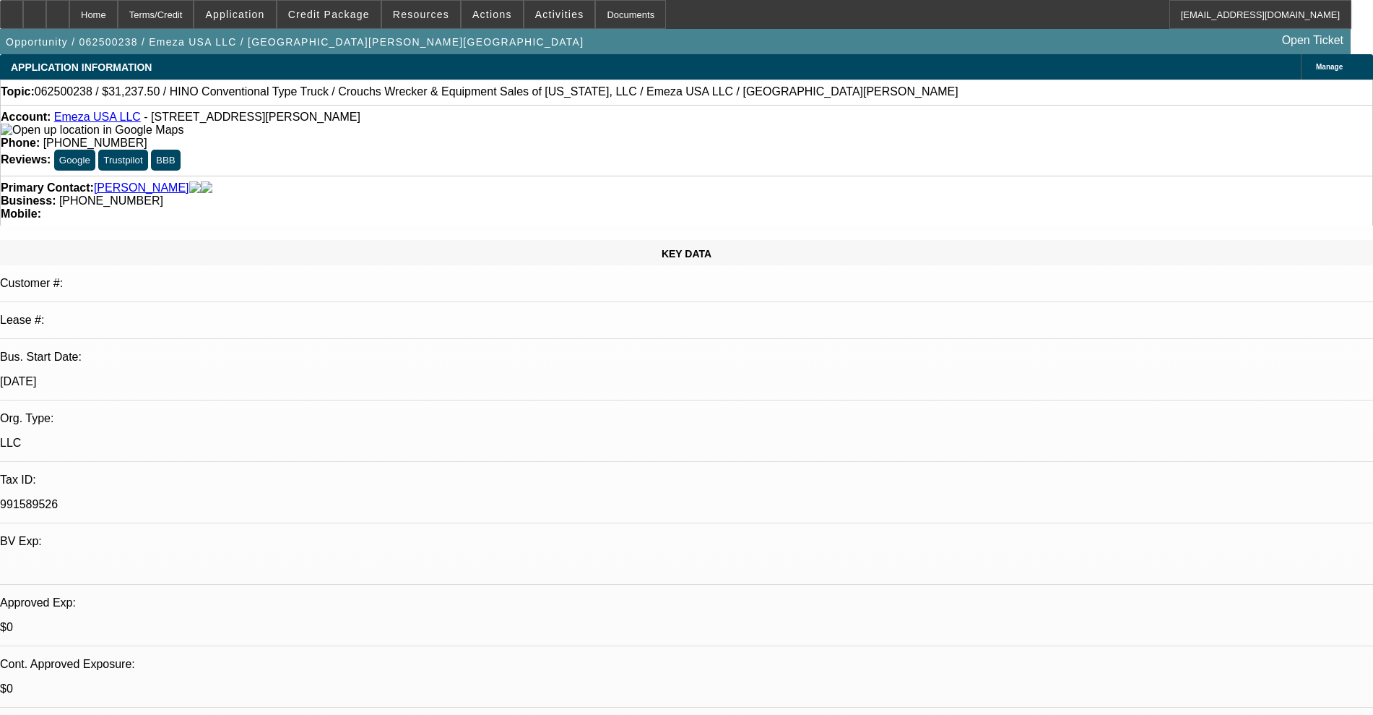
select select "0.15"
select select "0"
select select "0.1"
select select "4"
select select "0.15"
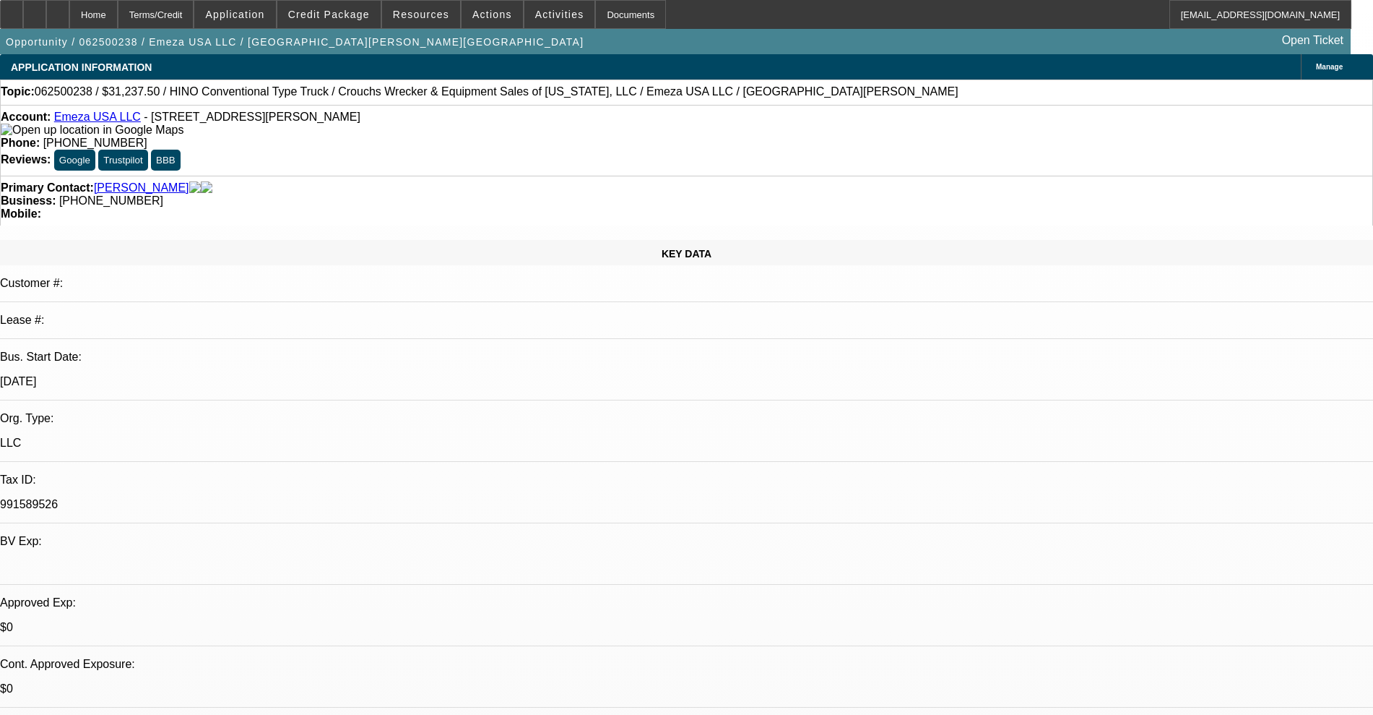
select select "0"
select select "0.1"
select select "4"
select select "0.15"
select select "2"
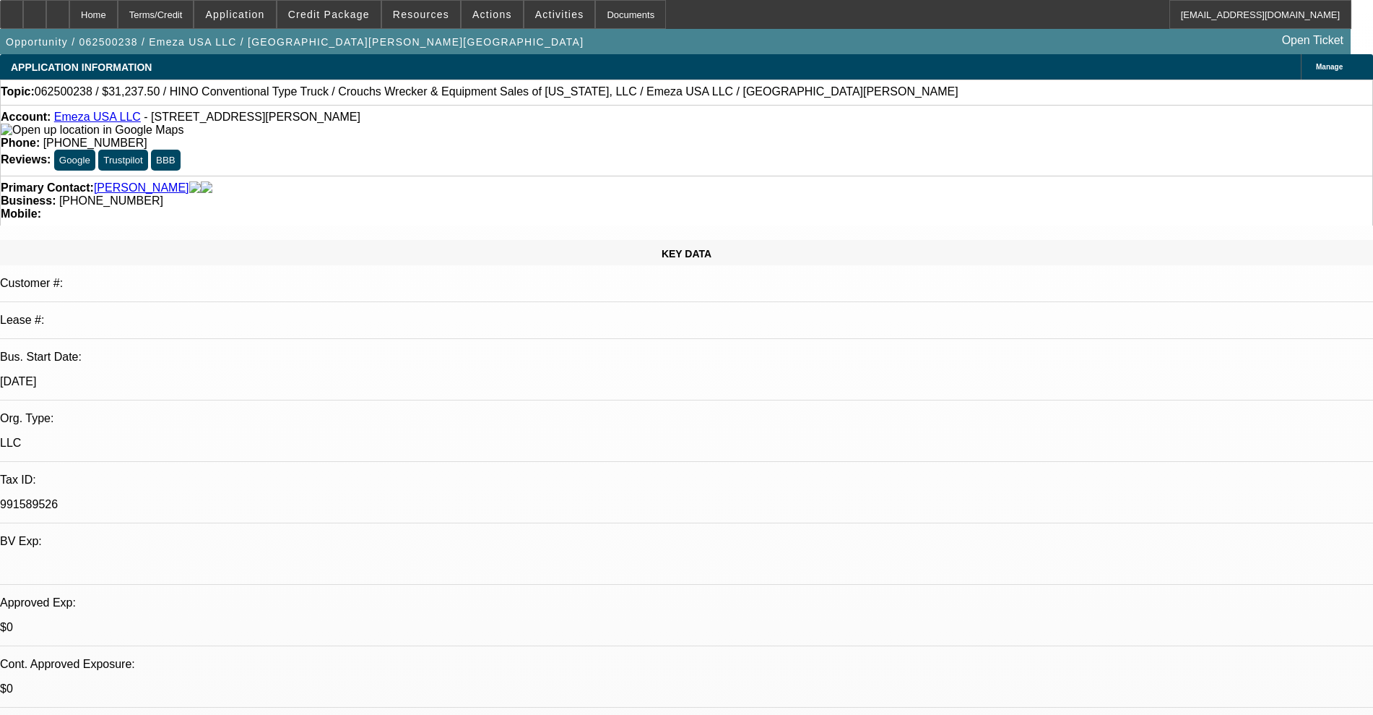
select select "2"
select select "0.1"
select select "4"
select select "0.15"
select select "2"
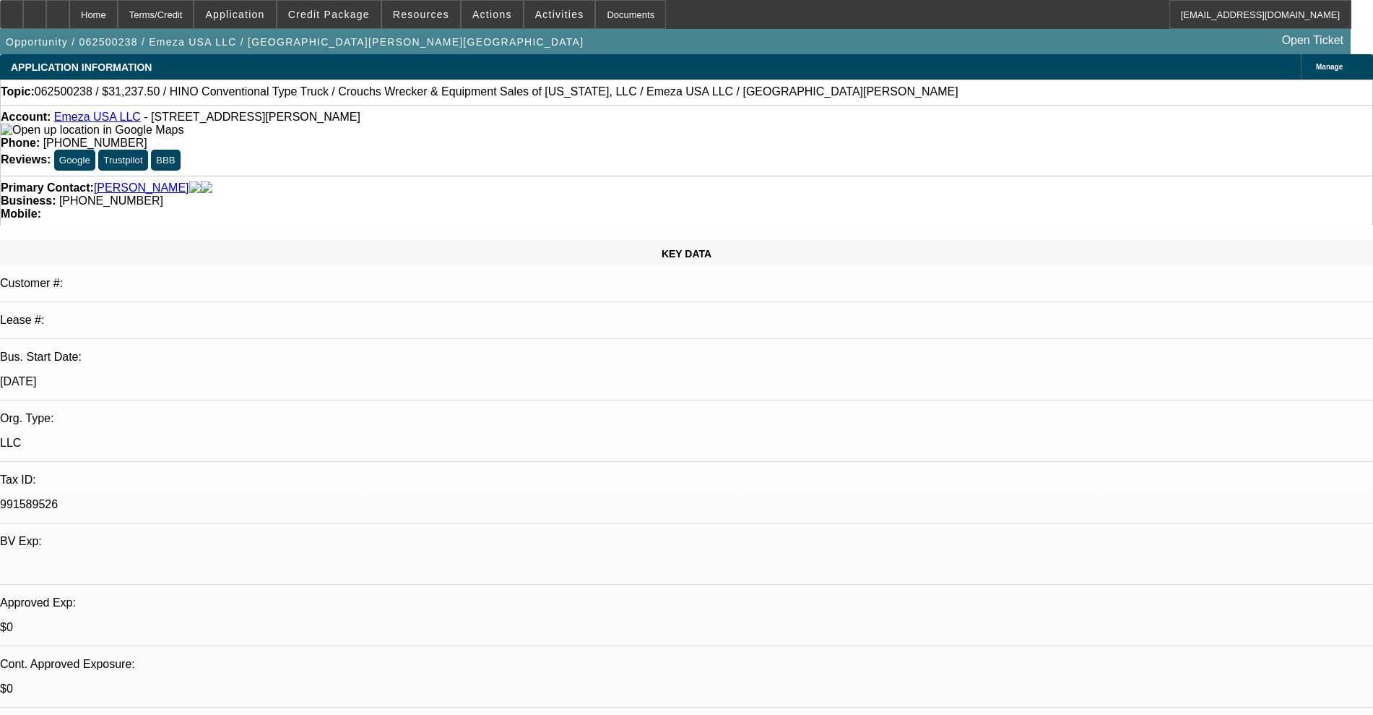
select select "2"
select select "0.1"
select select "4"
